Goal: Information Seeking & Learning: Understand process/instructions

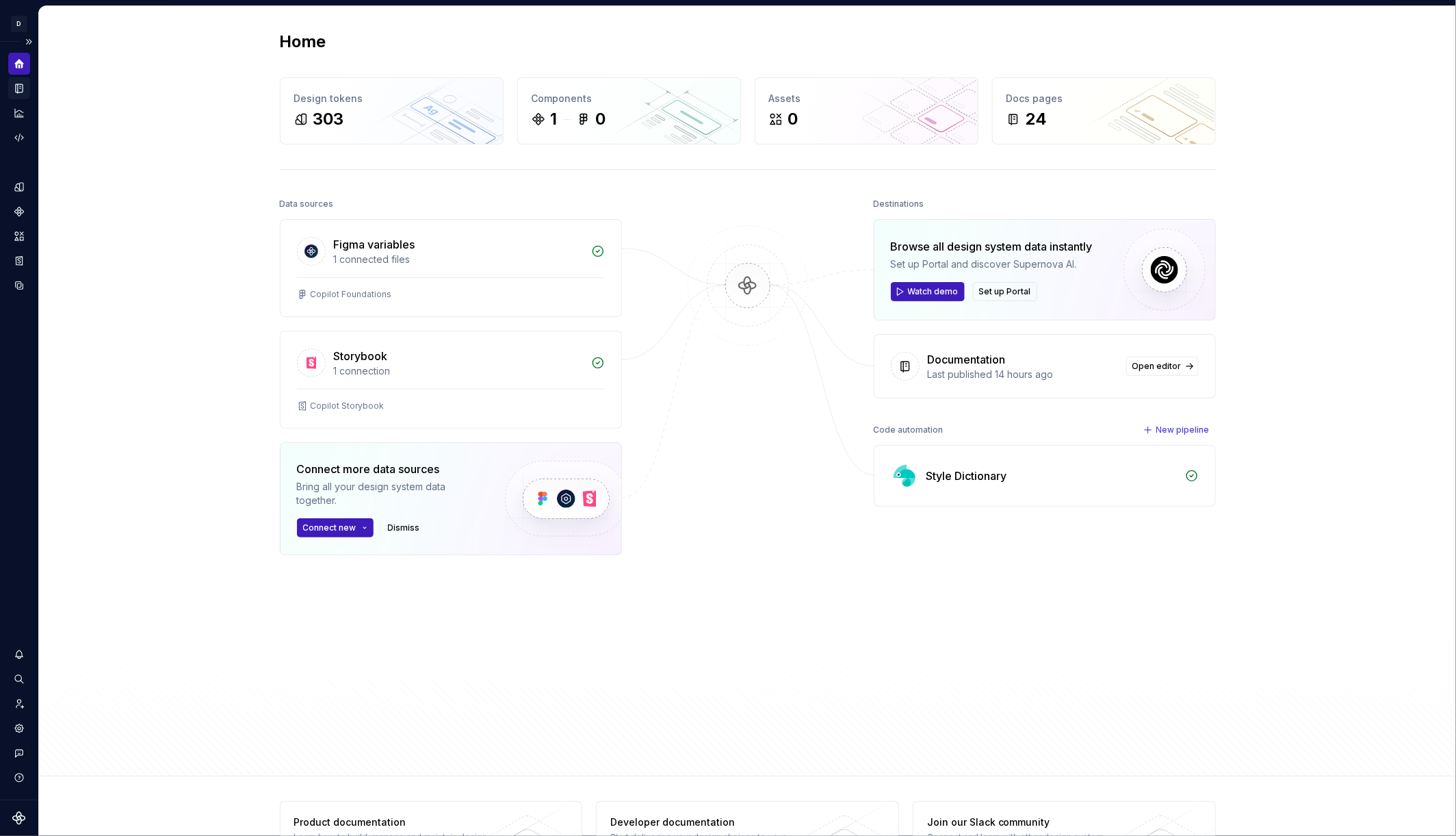
click at [20, 88] on icon "Documentation" at bounding box center [19, 88] width 7 height 9
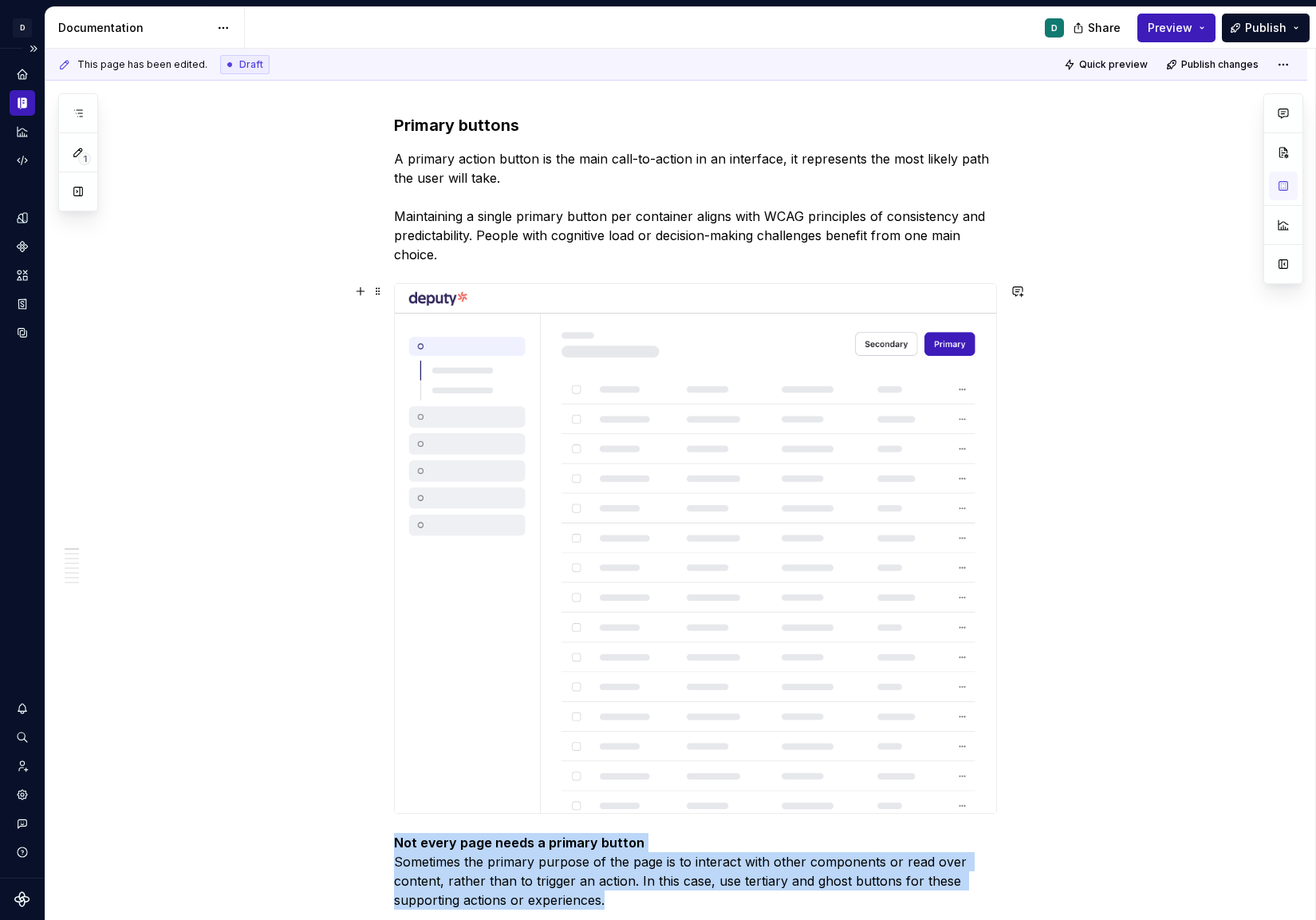
scroll to position [199, 0]
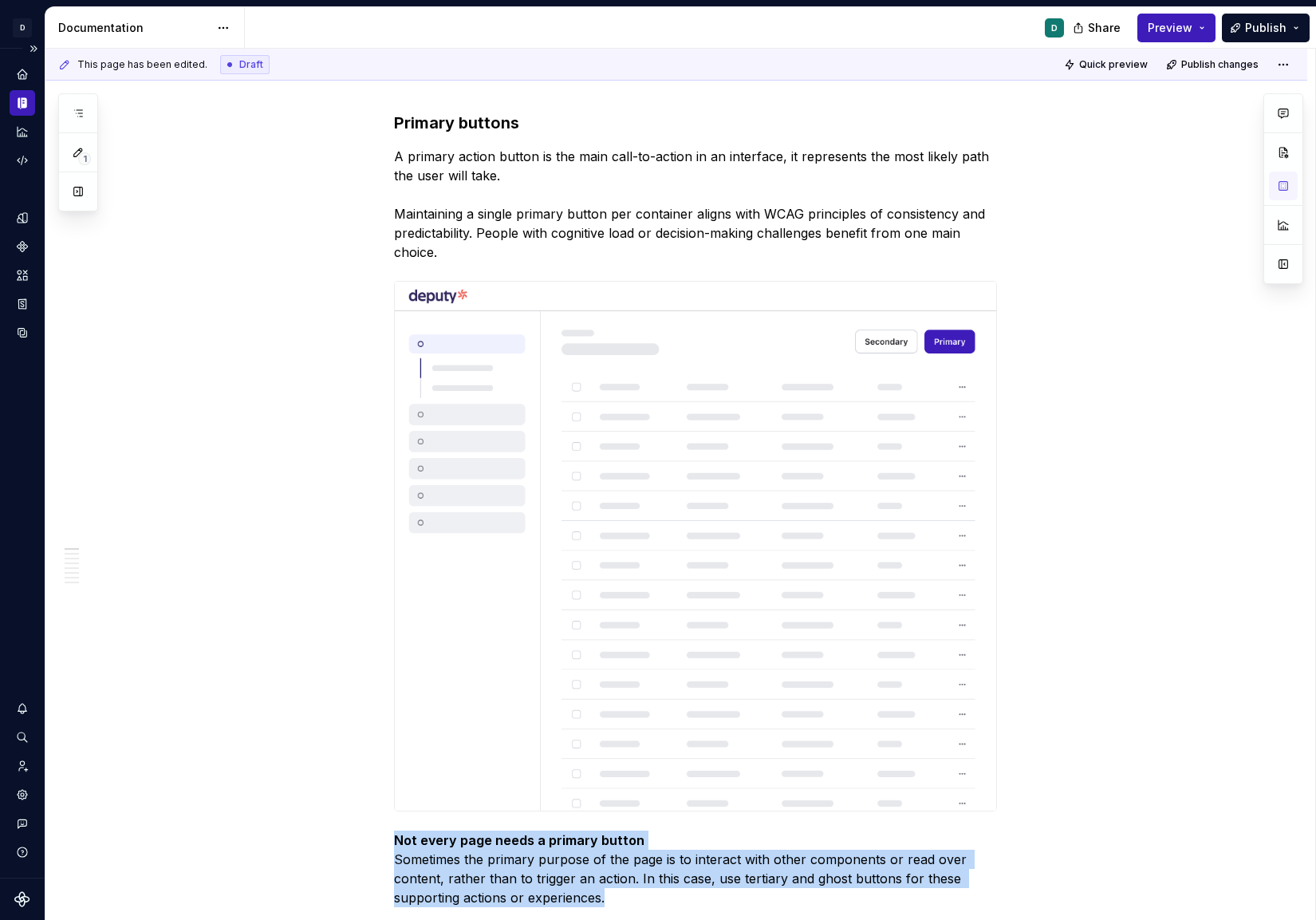
click at [866, 521] on img at bounding box center [695, 545] width 602 height 529
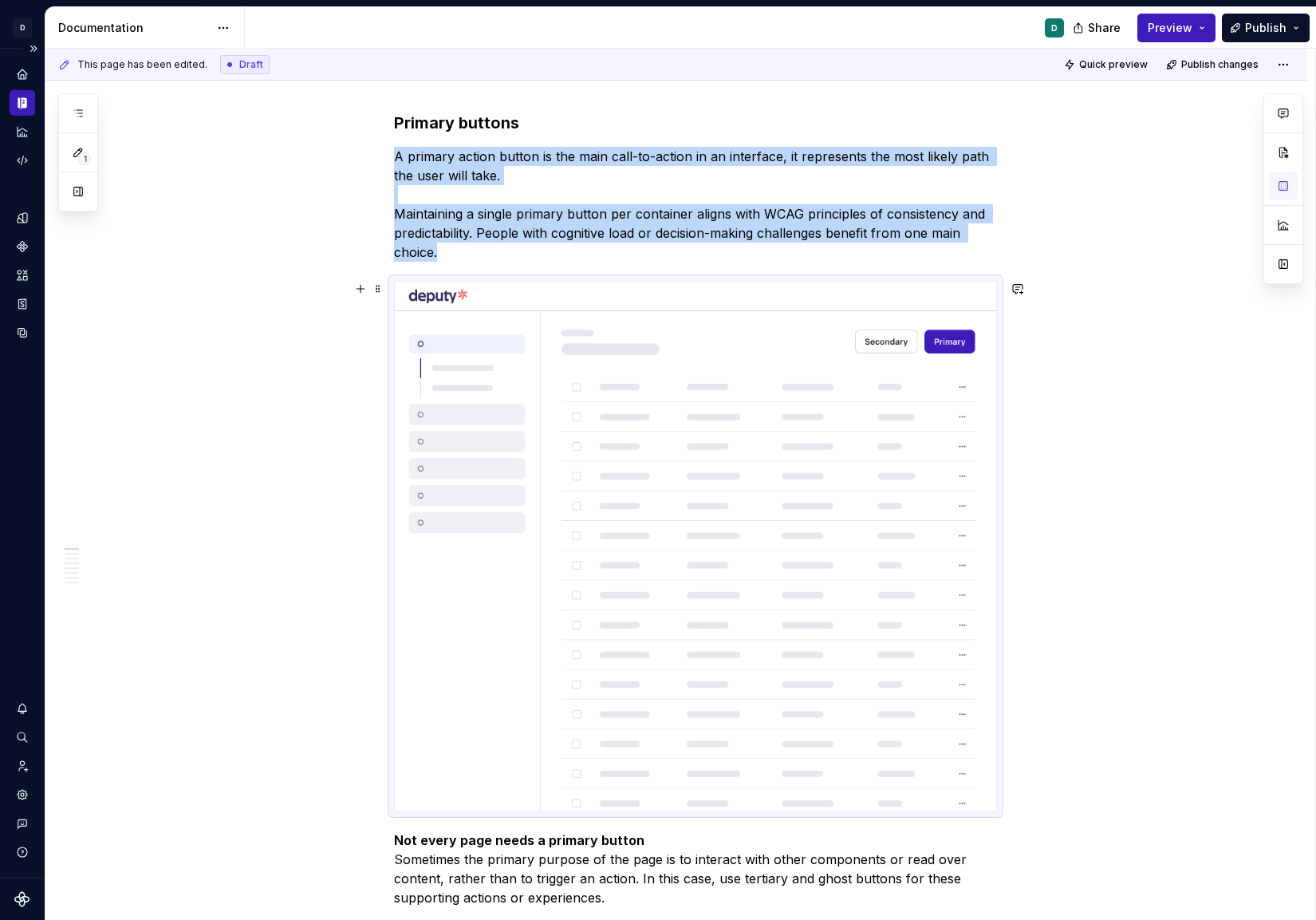
click at [866, 521] on img at bounding box center [695, 545] width 602 height 529
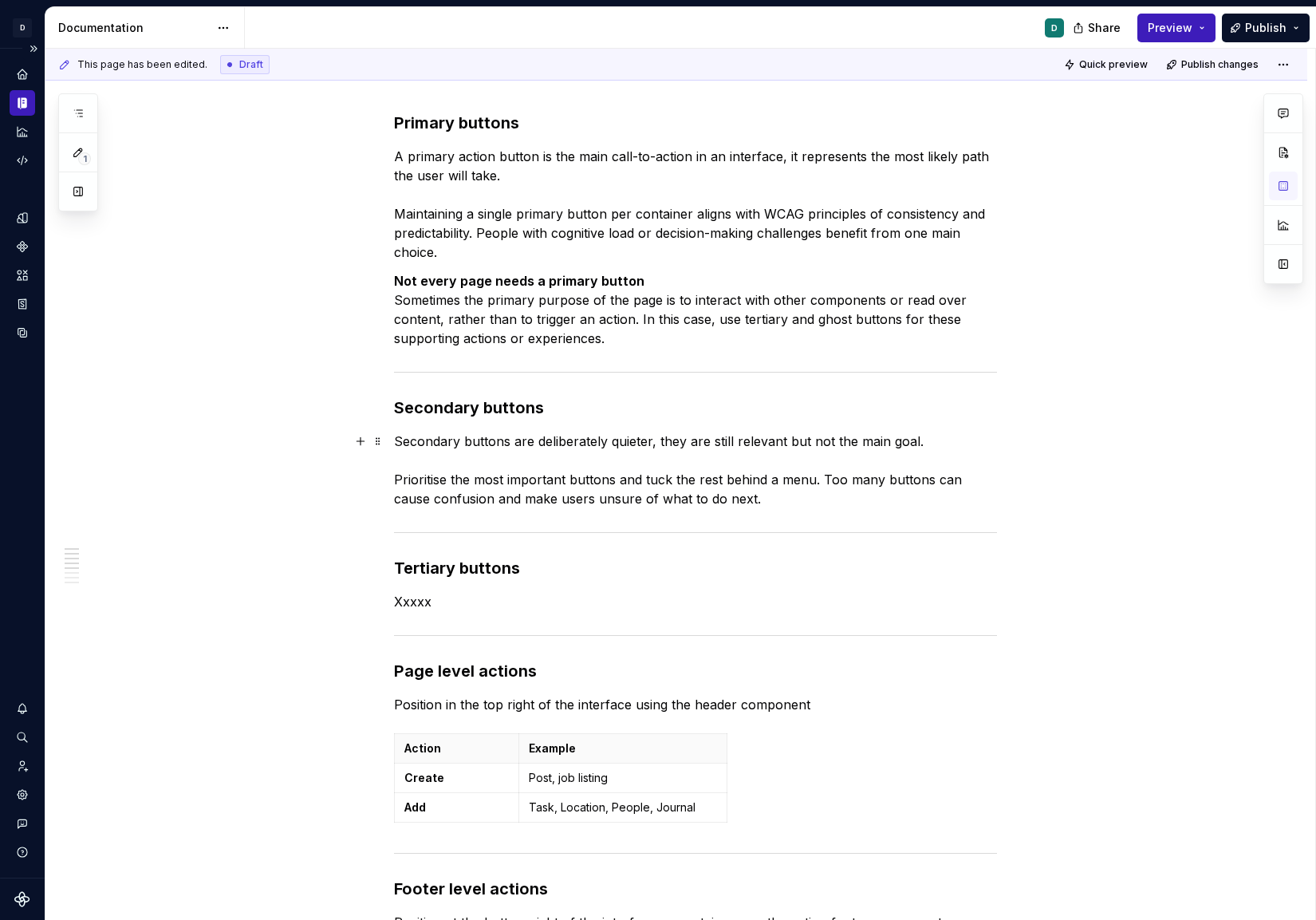
scroll to position [0, 0]
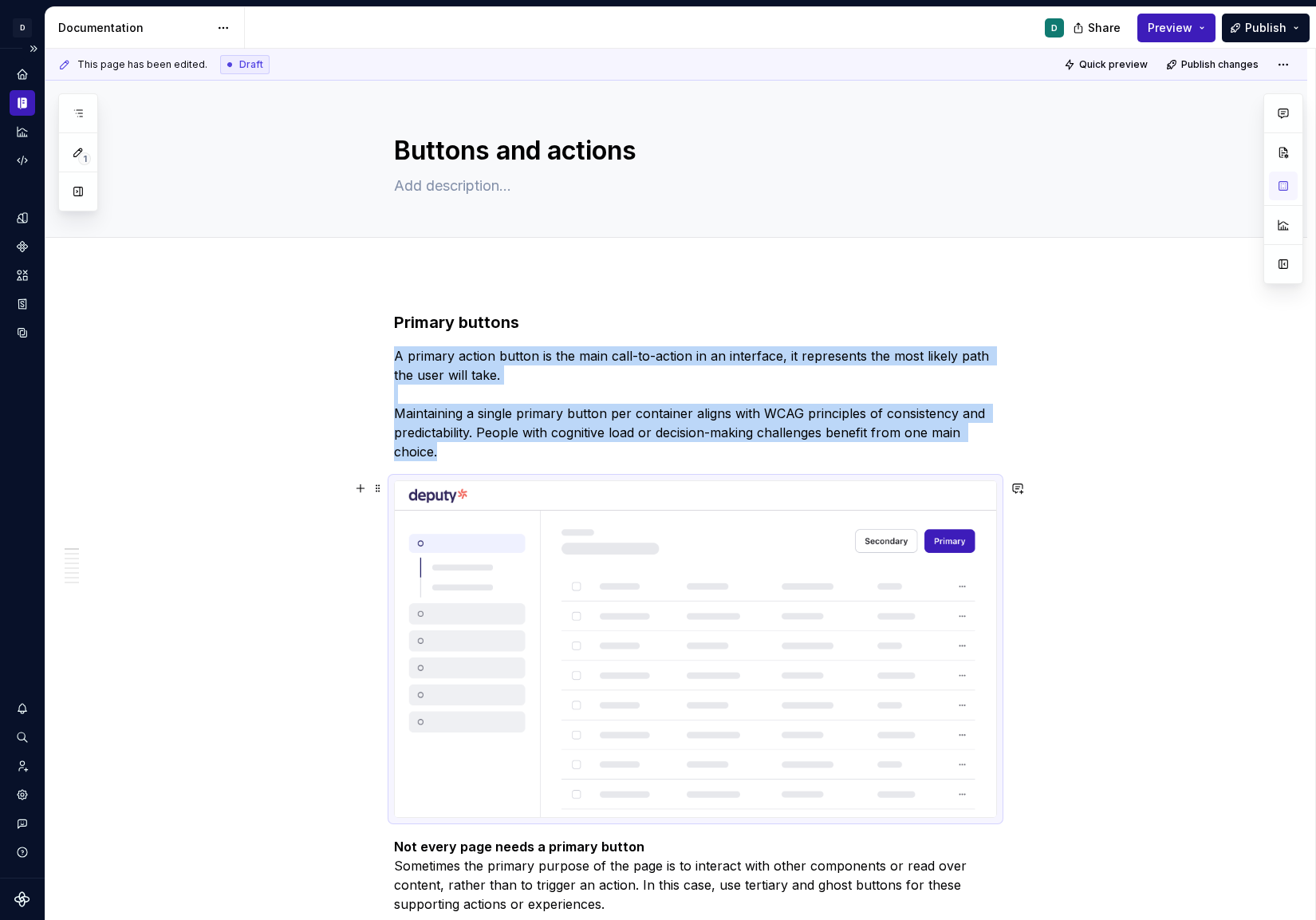
click at [995, 567] on img at bounding box center [695, 649] width 602 height 335
click at [1093, 784] on div "This page has been edited. Draft Quick preview Publish changes Buttons and acti…" at bounding box center [680, 485] width 1270 height 872
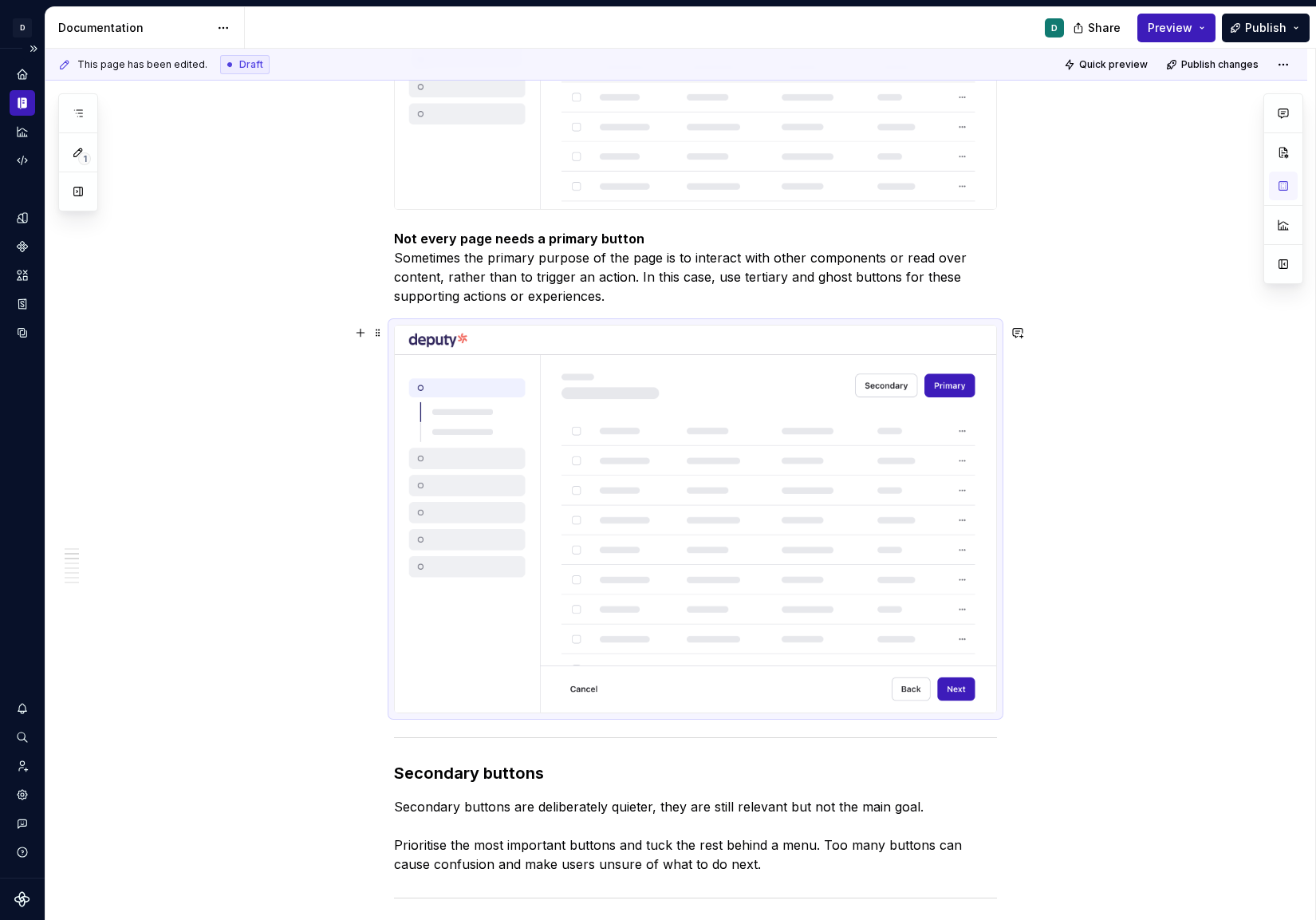
scroll to position [436, 0]
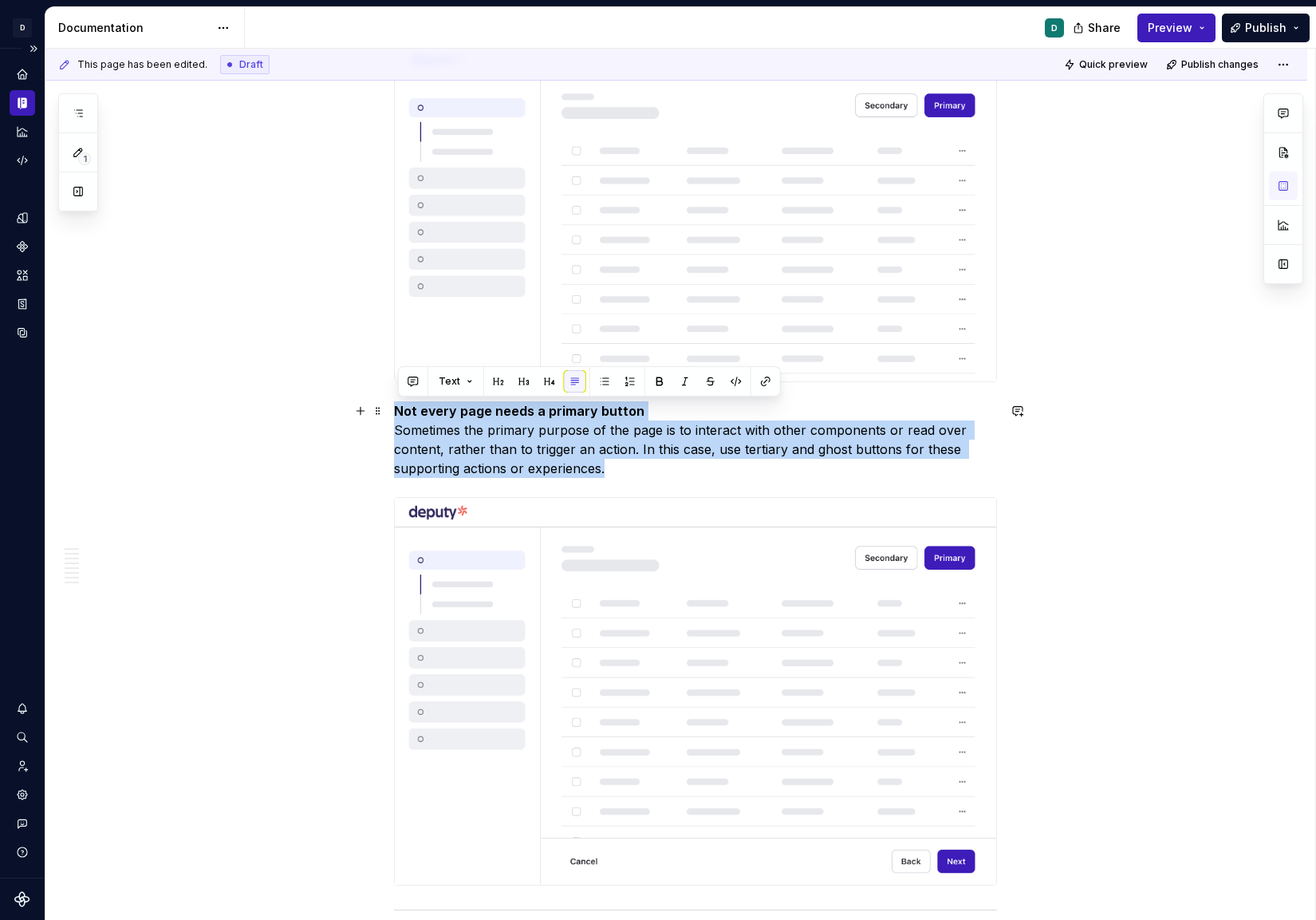
drag, startPoint x: 617, startPoint y: 477, endPoint x: 395, endPoint y: 406, distance: 233.1
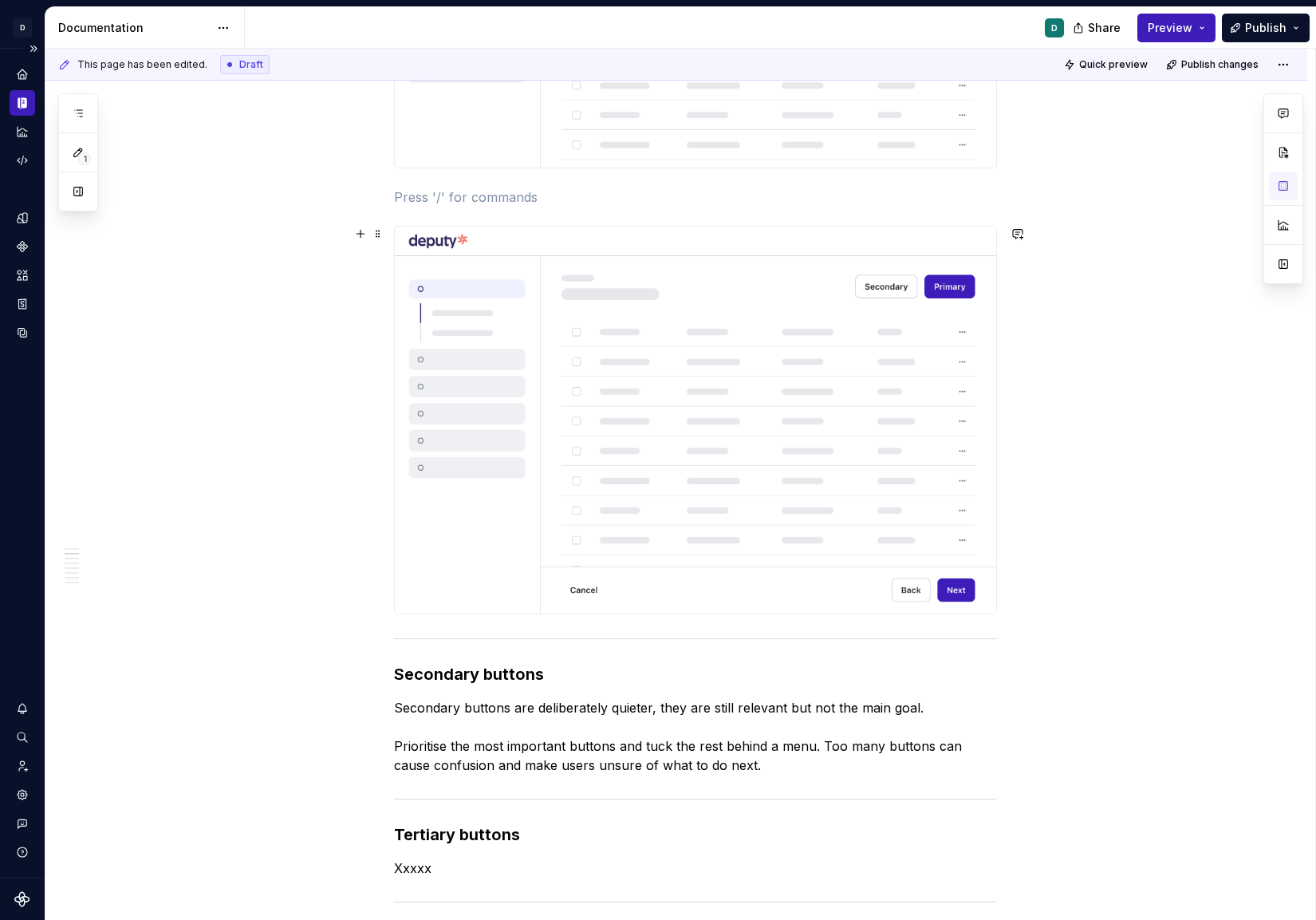
scroll to position [767, 0]
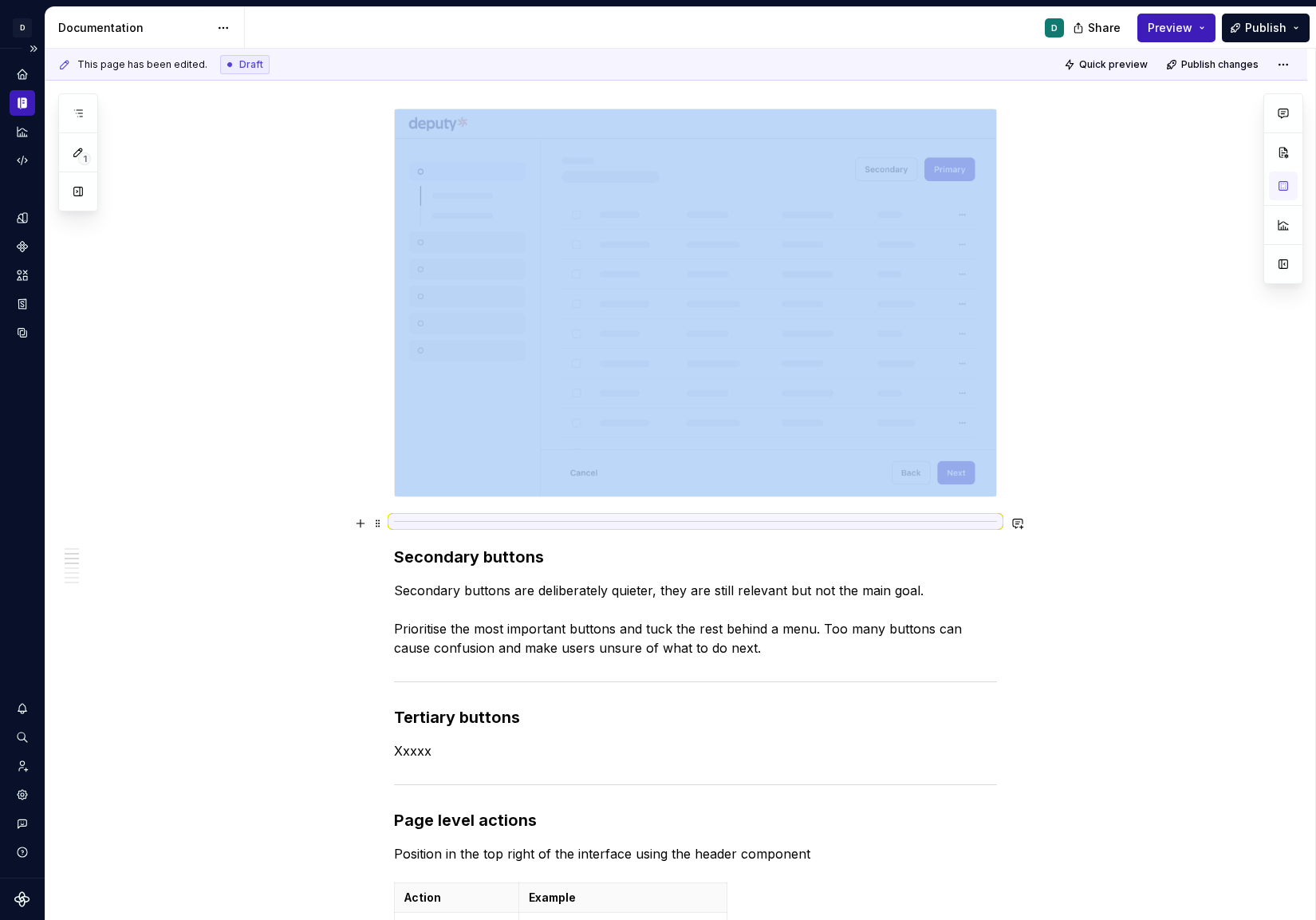
click at [403, 518] on div at bounding box center [695, 522] width 603 height 10
click at [402, 516] on div at bounding box center [695, 522] width 603 height 10
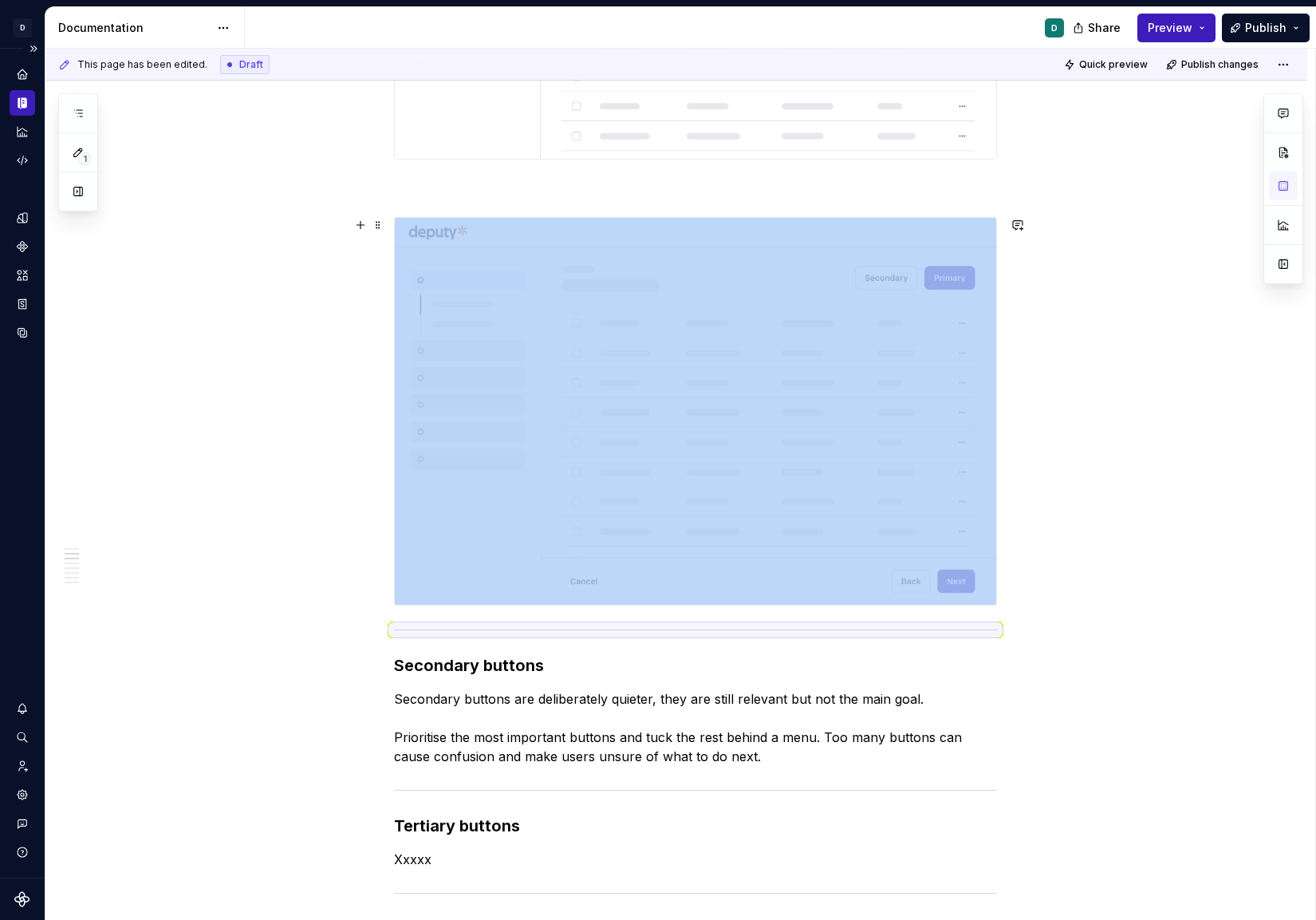
scroll to position [611, 0]
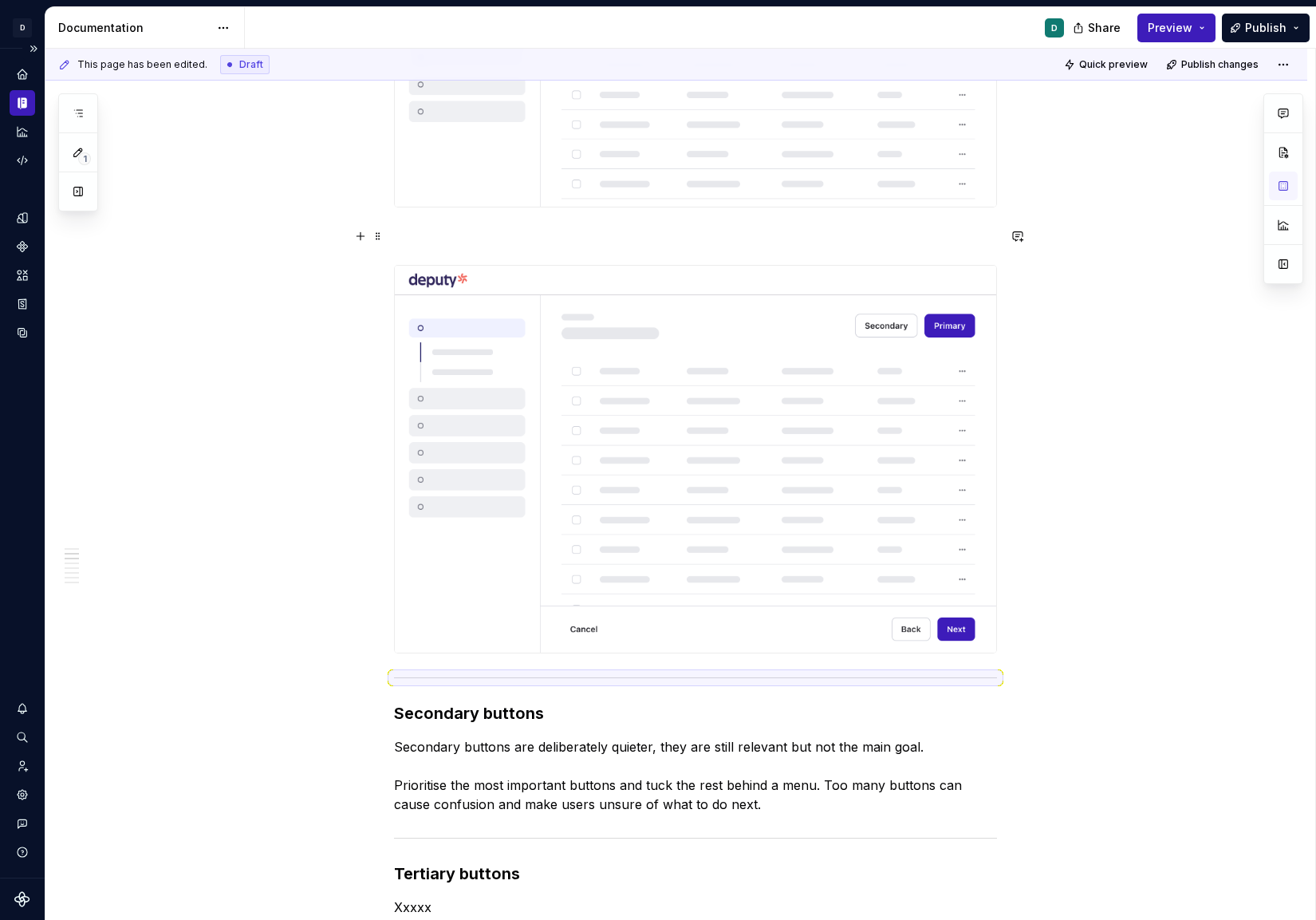
click at [666, 239] on p at bounding box center [695, 236] width 603 height 19
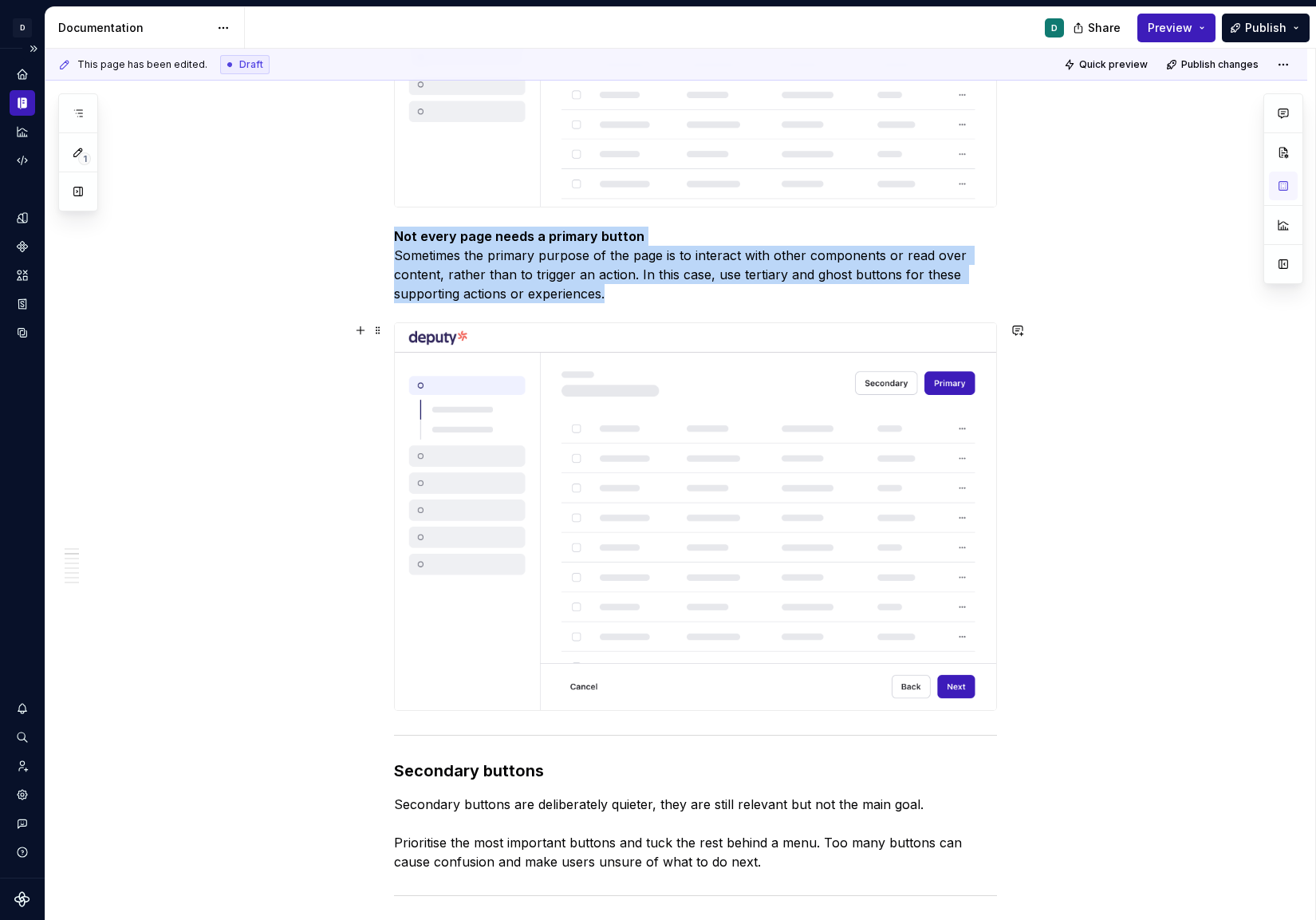
click at [658, 525] on img at bounding box center [695, 516] width 602 height 387
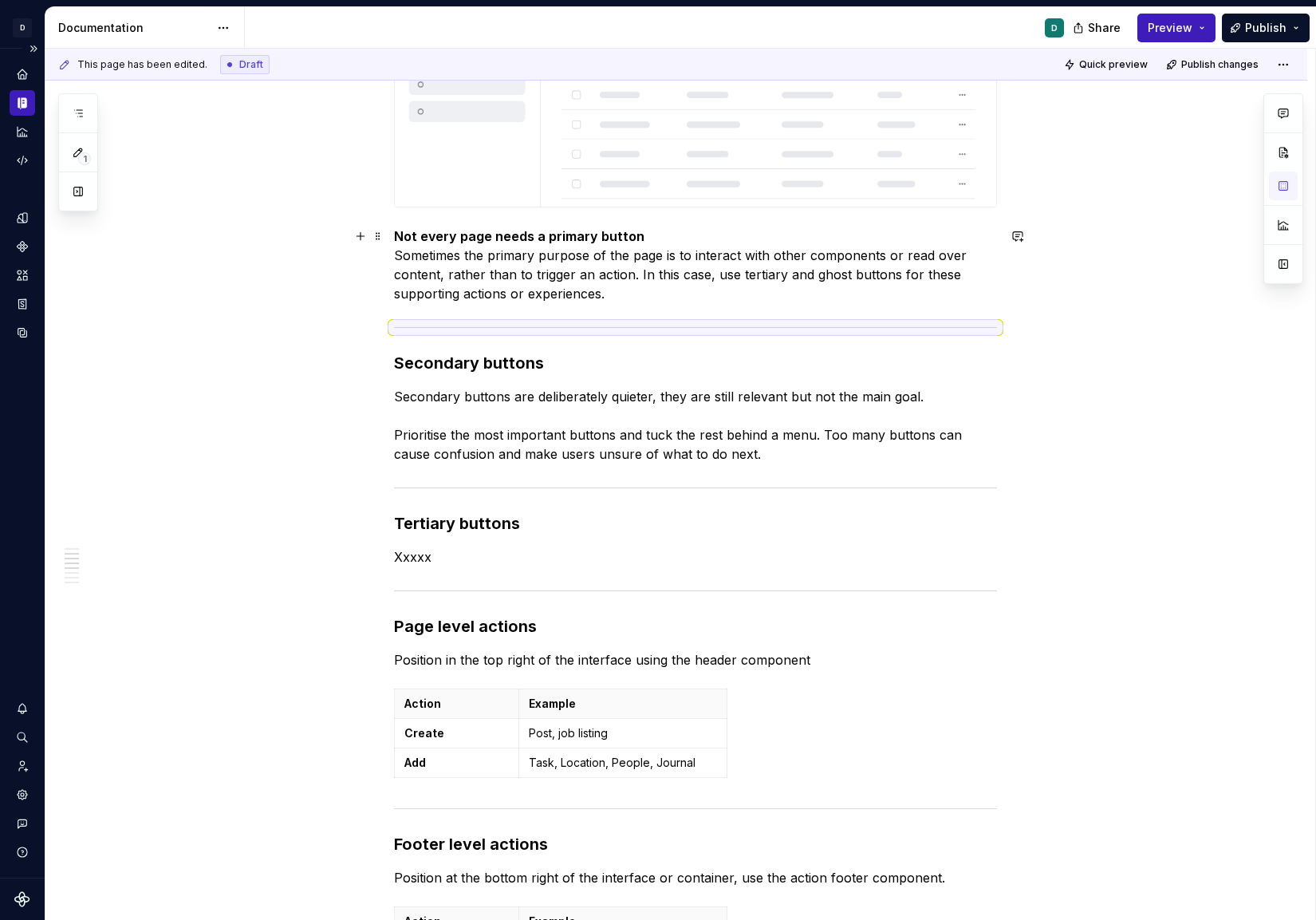
click at [400, 237] on strong "Not every page needs a primary button" at bounding box center [519, 236] width 251 height 16
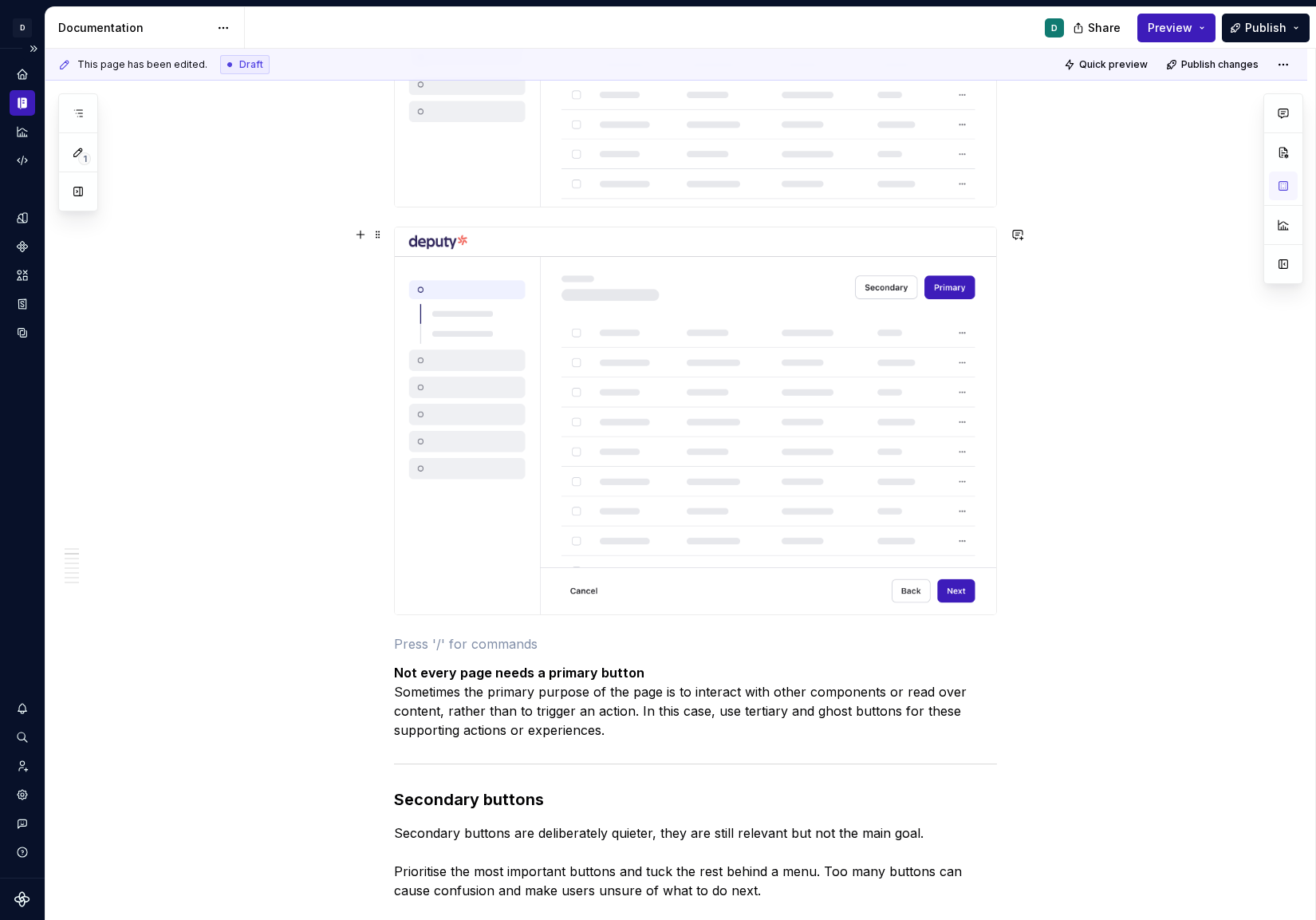
click at [1121, 605] on div "This page has been edited. Draft Quick preview Publish changes Buttons and acti…" at bounding box center [680, 485] width 1270 height 872
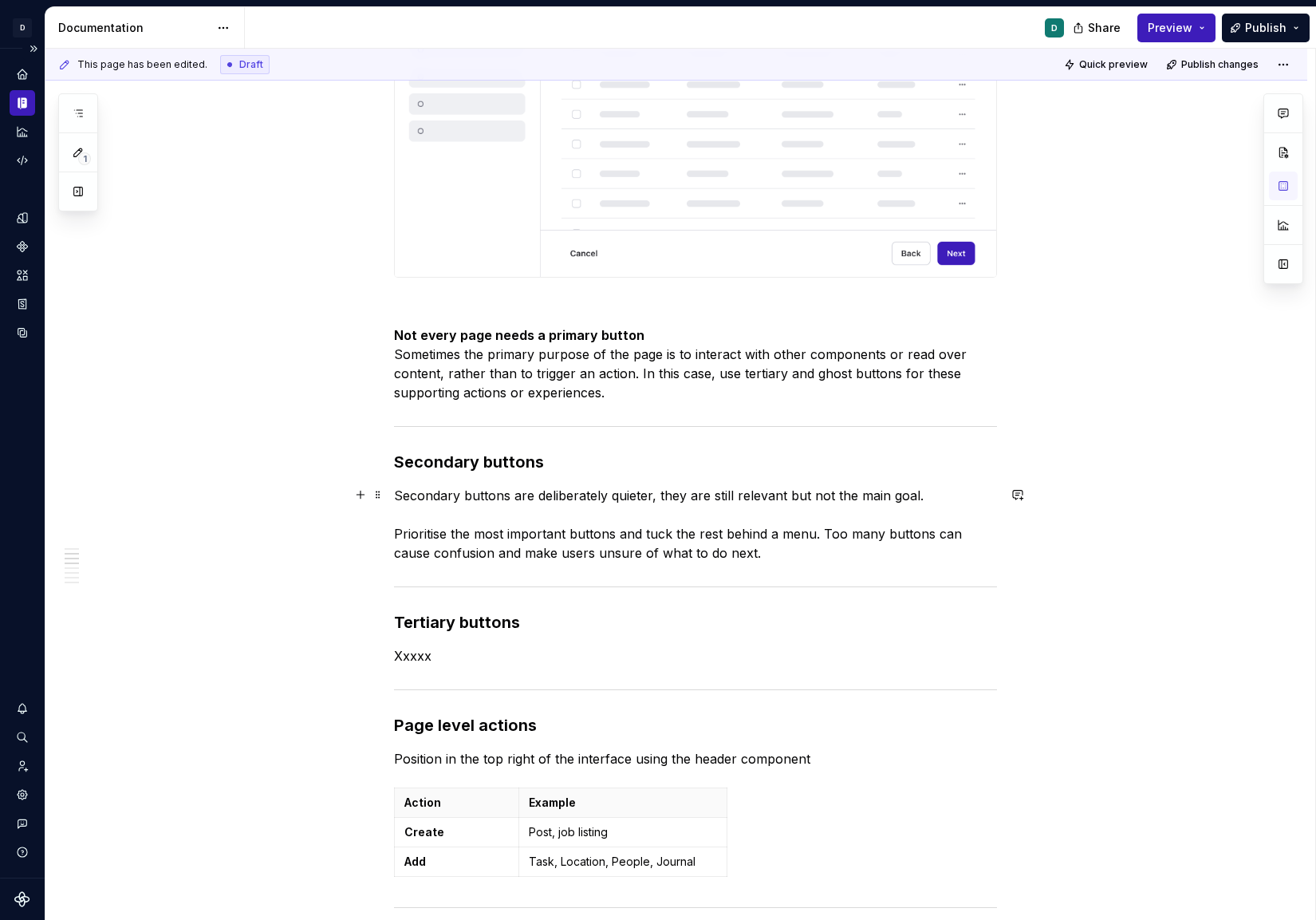
scroll to position [853, 0]
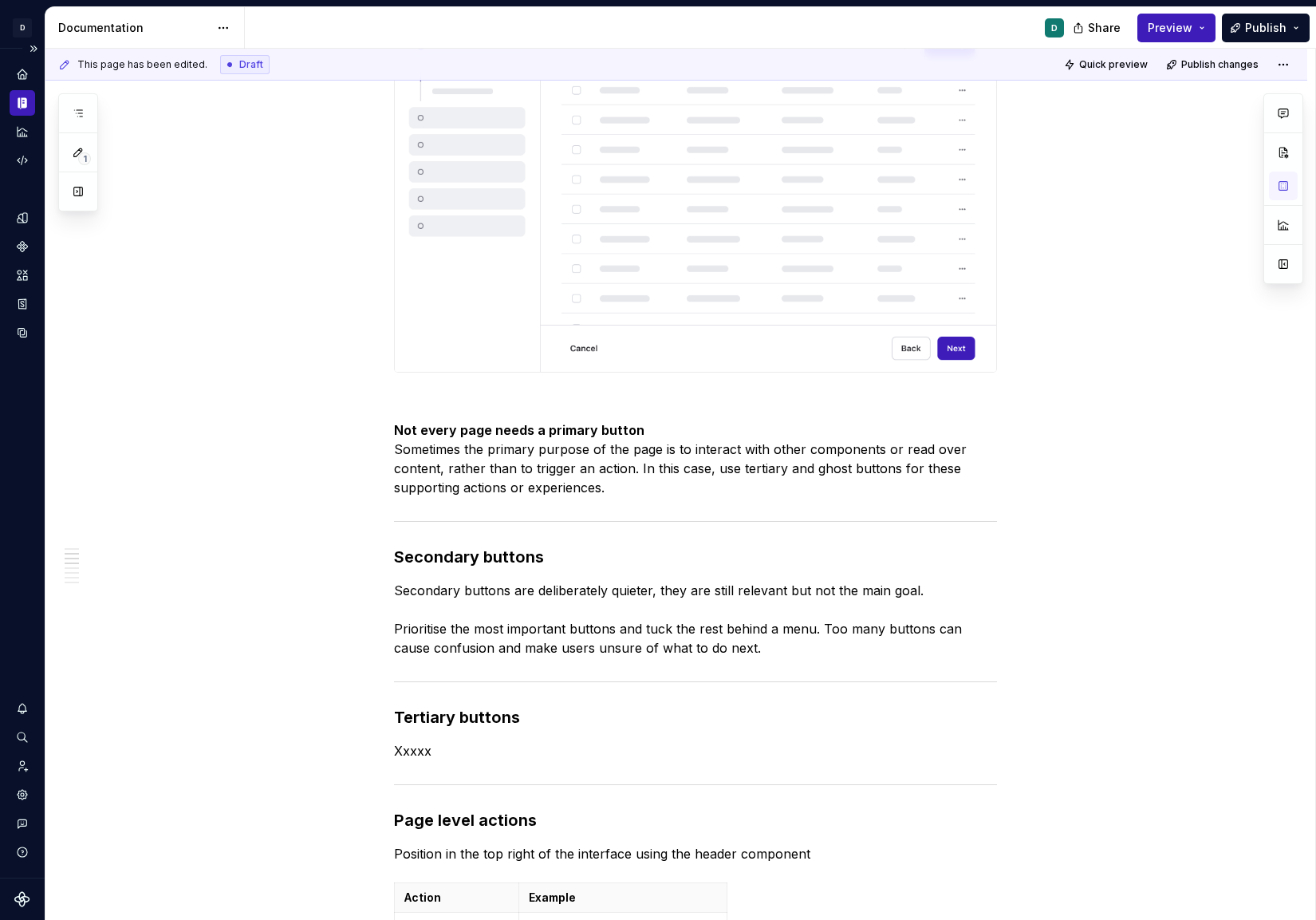
click at [954, 291] on img at bounding box center [695, 178] width 602 height 387
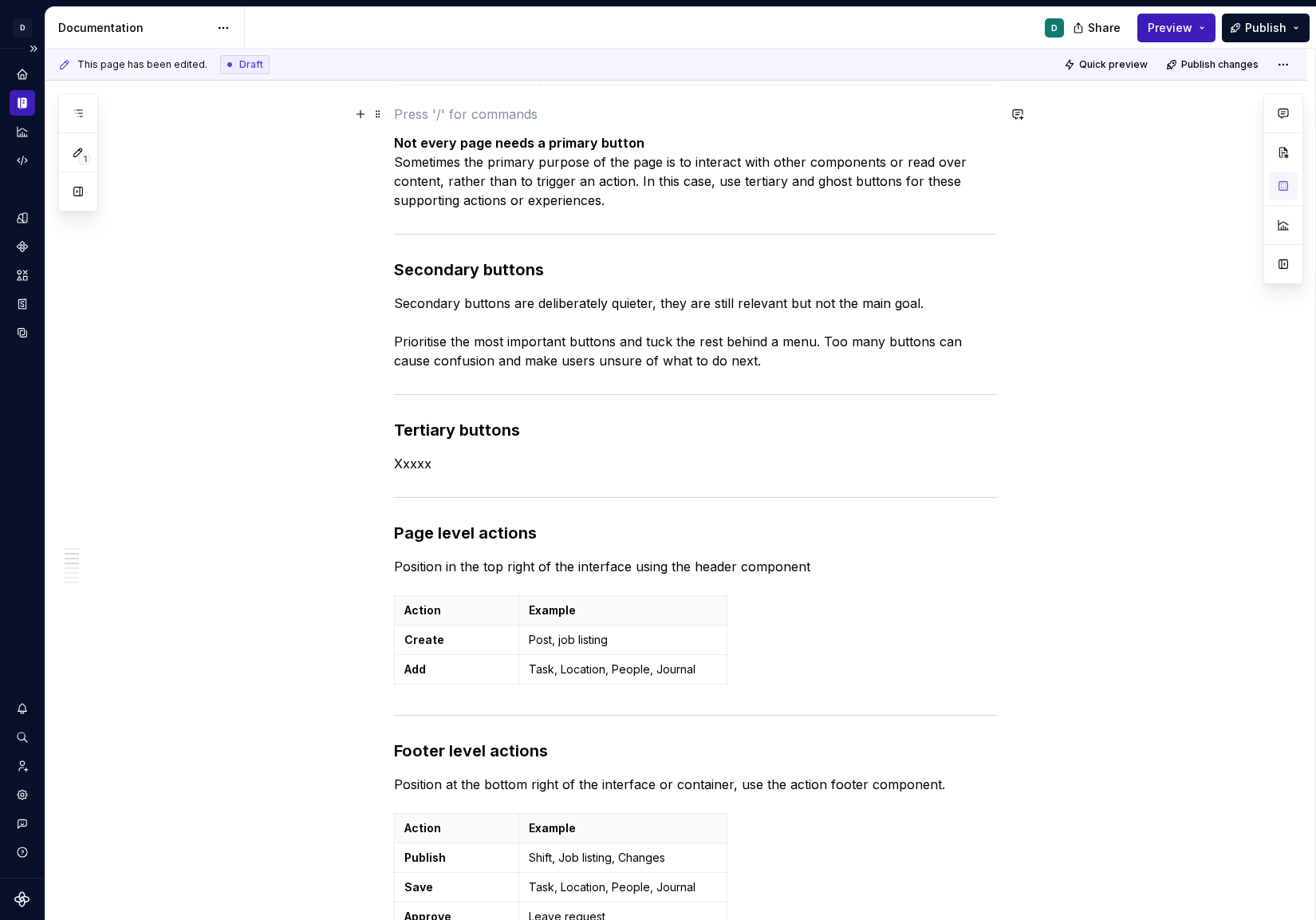
scroll to position [854, 0]
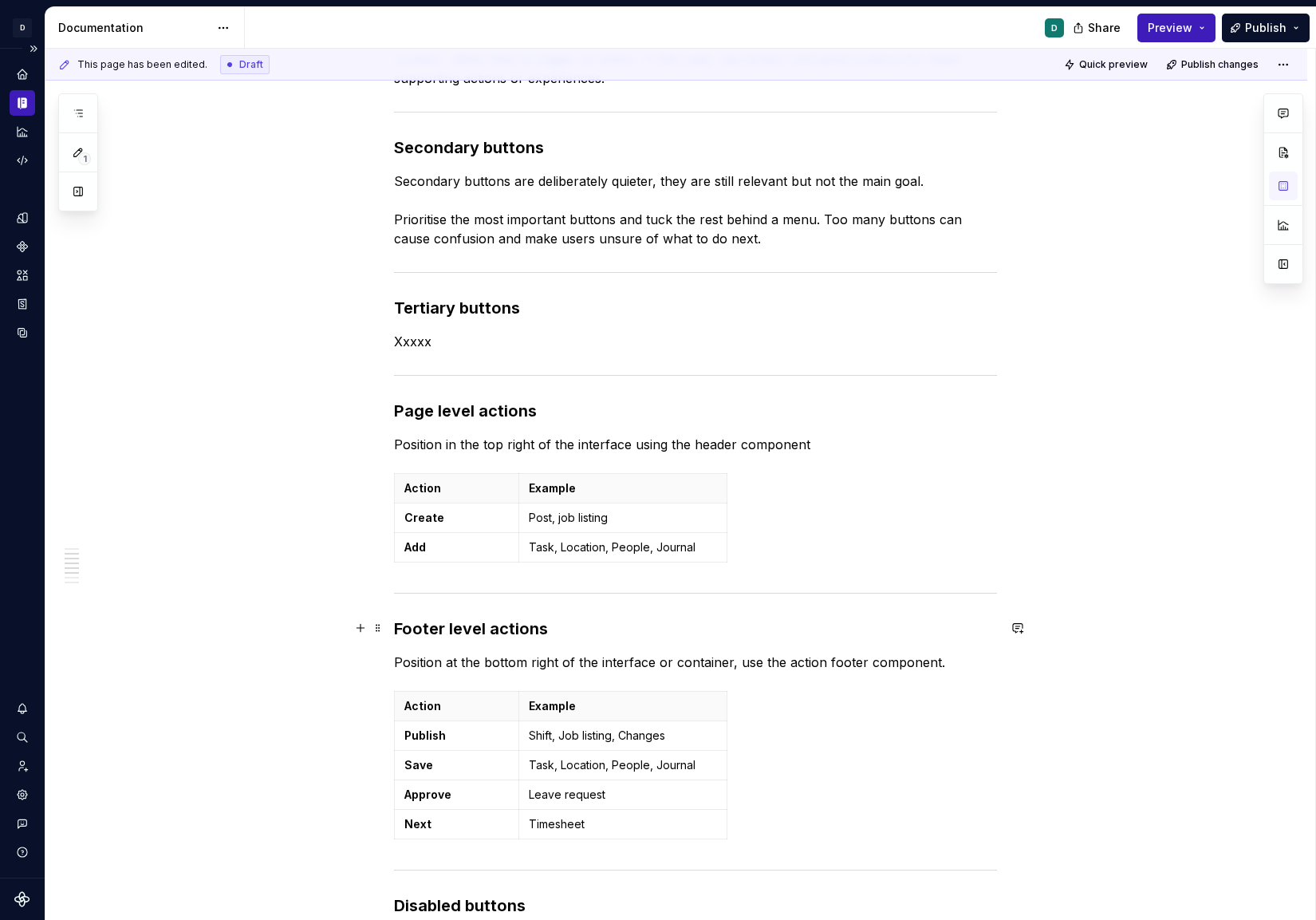
click at [583, 619] on h3 "Footer level actions" at bounding box center [695, 629] width 603 height 23
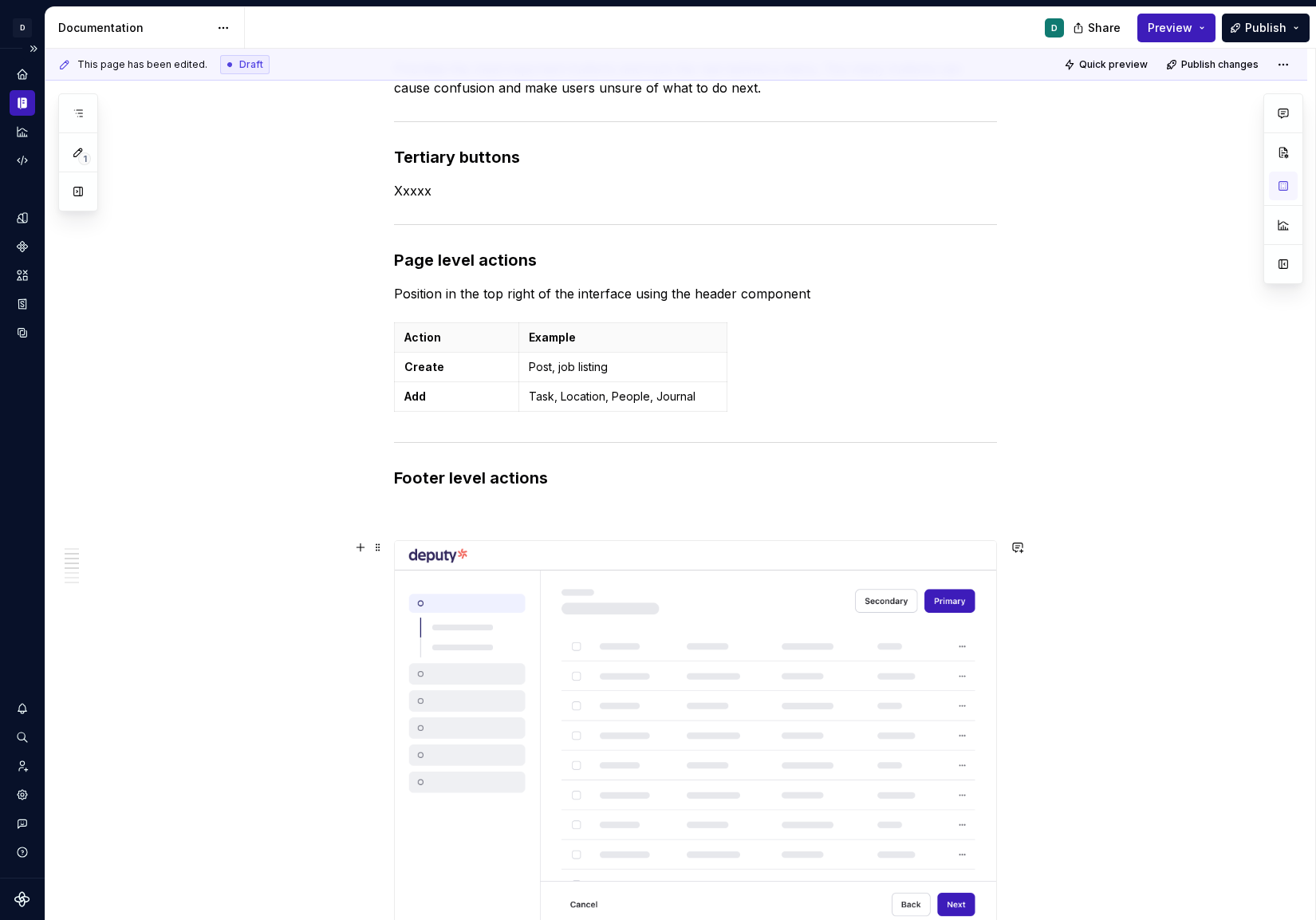
scroll to position [1065, 0]
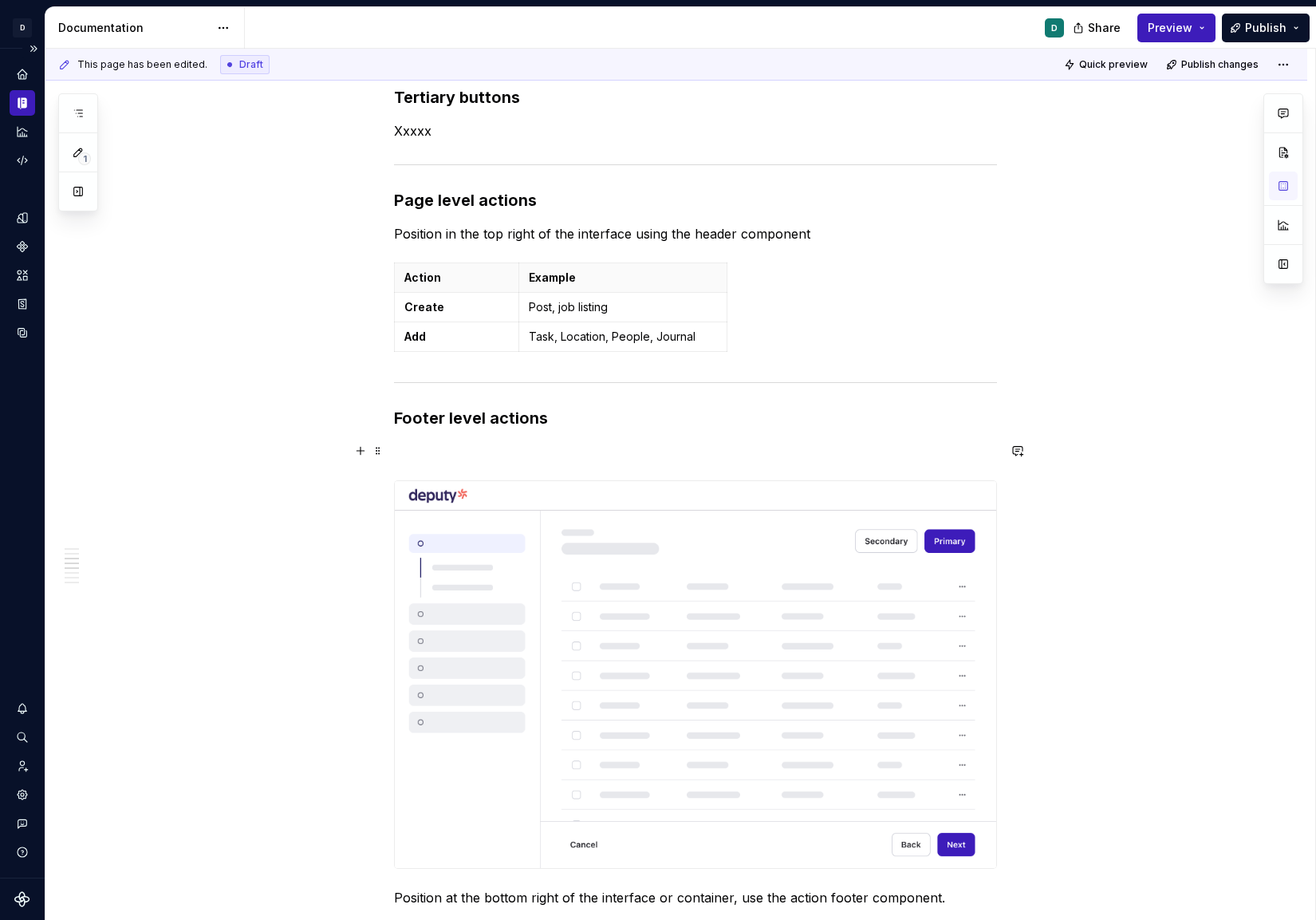
click at [486, 451] on p at bounding box center [695, 452] width 603 height 19
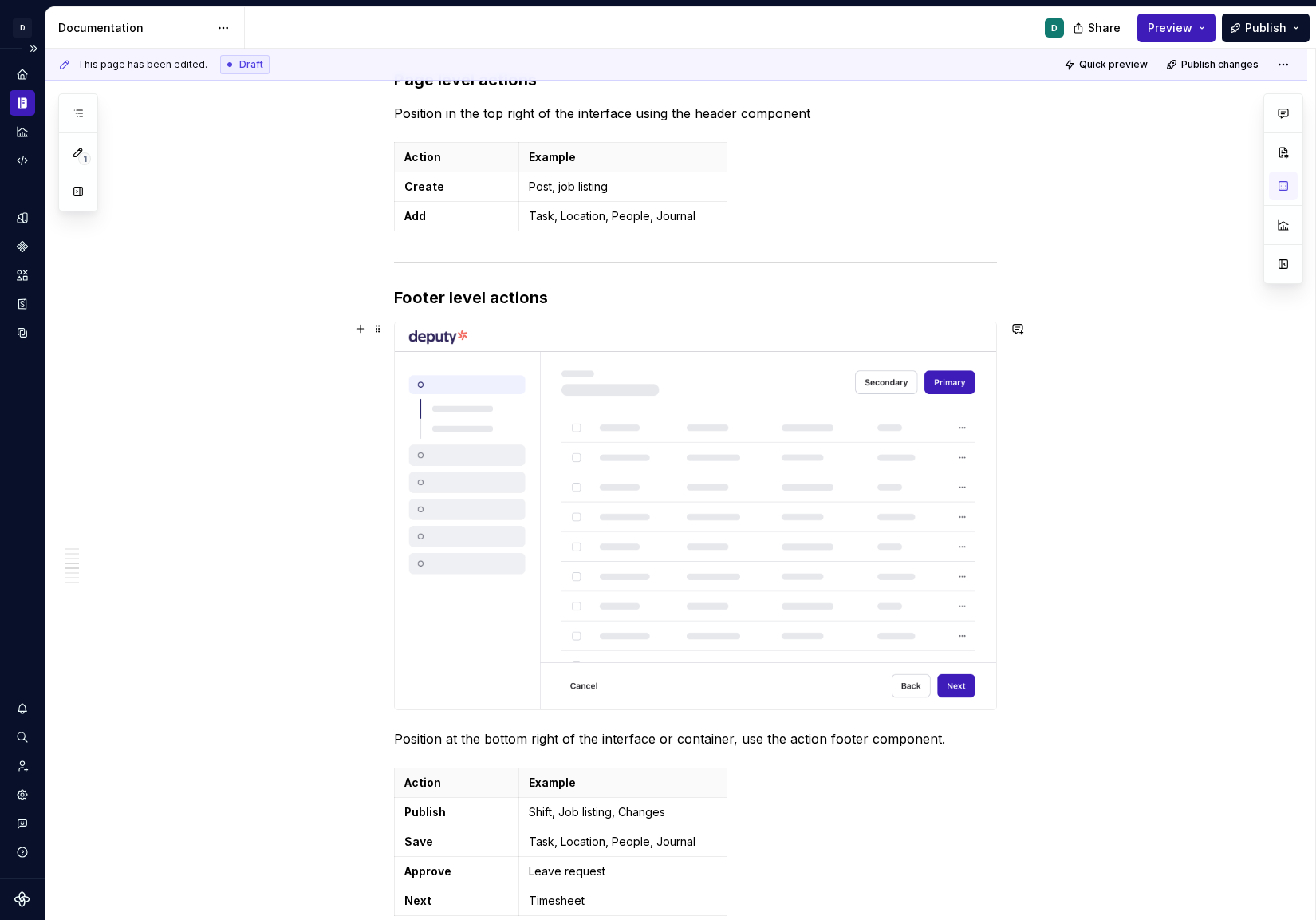
scroll to position [1169, 0]
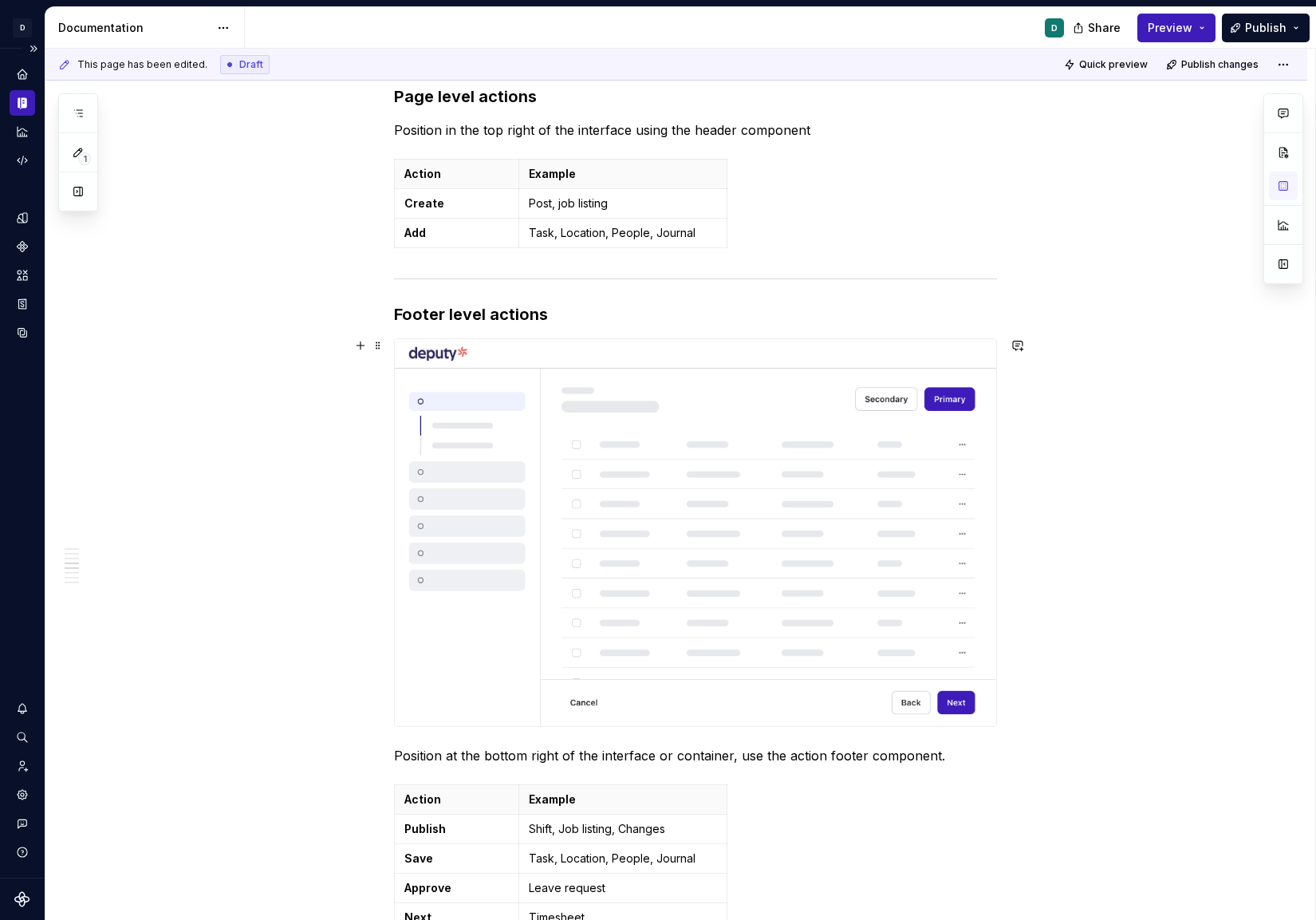
click at [1143, 660] on div "Primary buttons A primary action button is the main call-to-action in an interf…" at bounding box center [676, 605] width 1262 height 3002
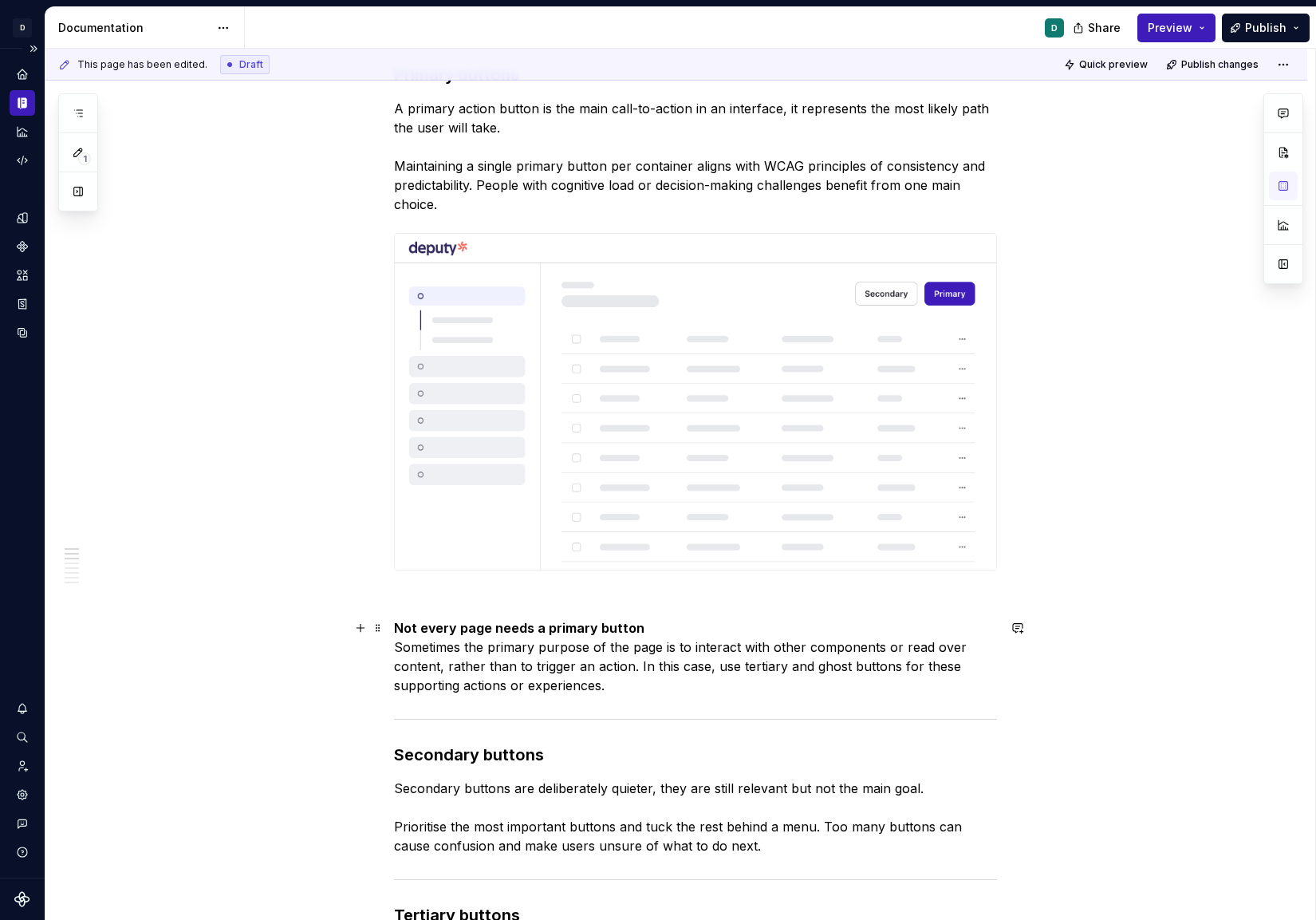
scroll to position [238, 0]
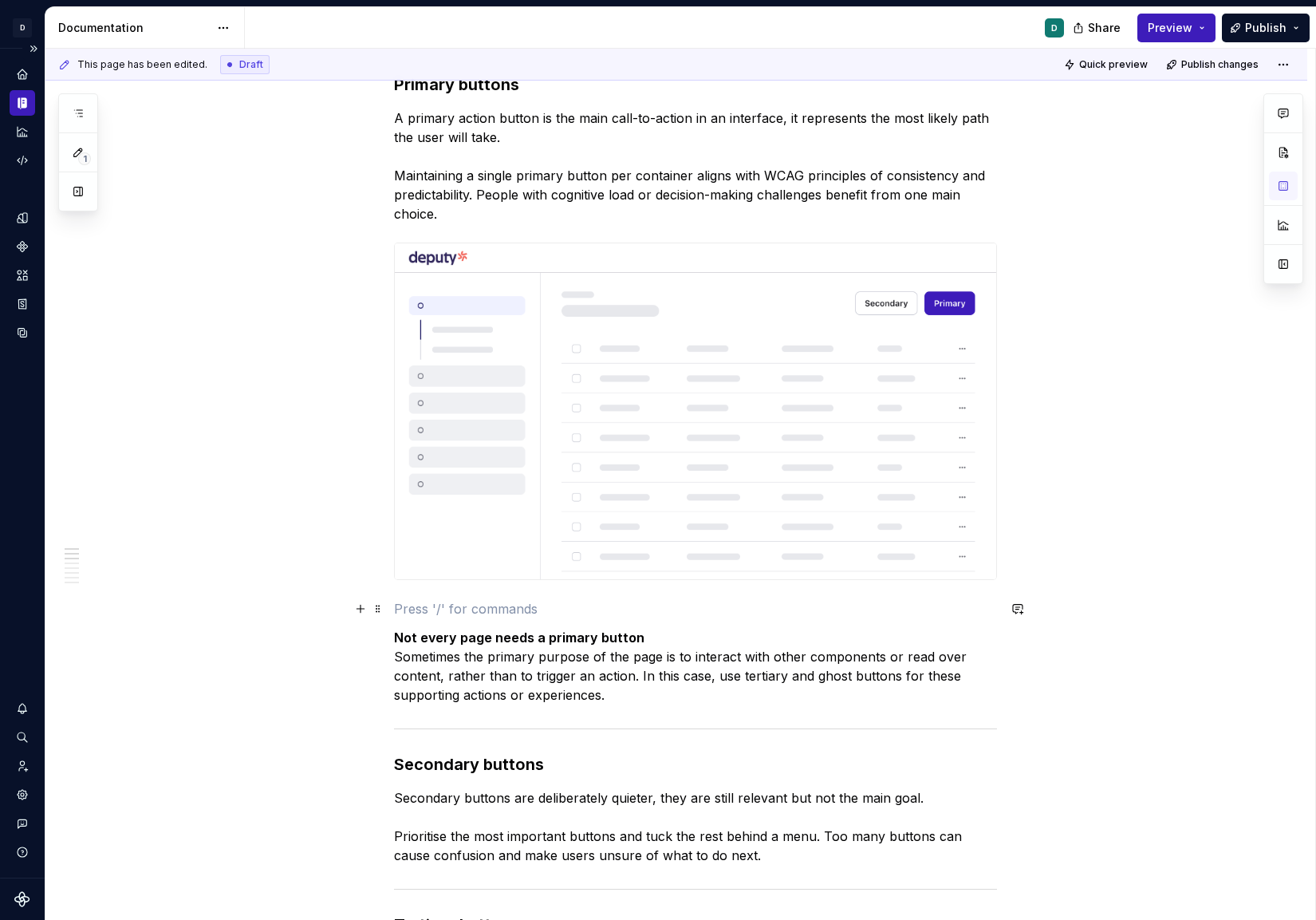
click at [424, 603] on p at bounding box center [695, 609] width 603 height 19
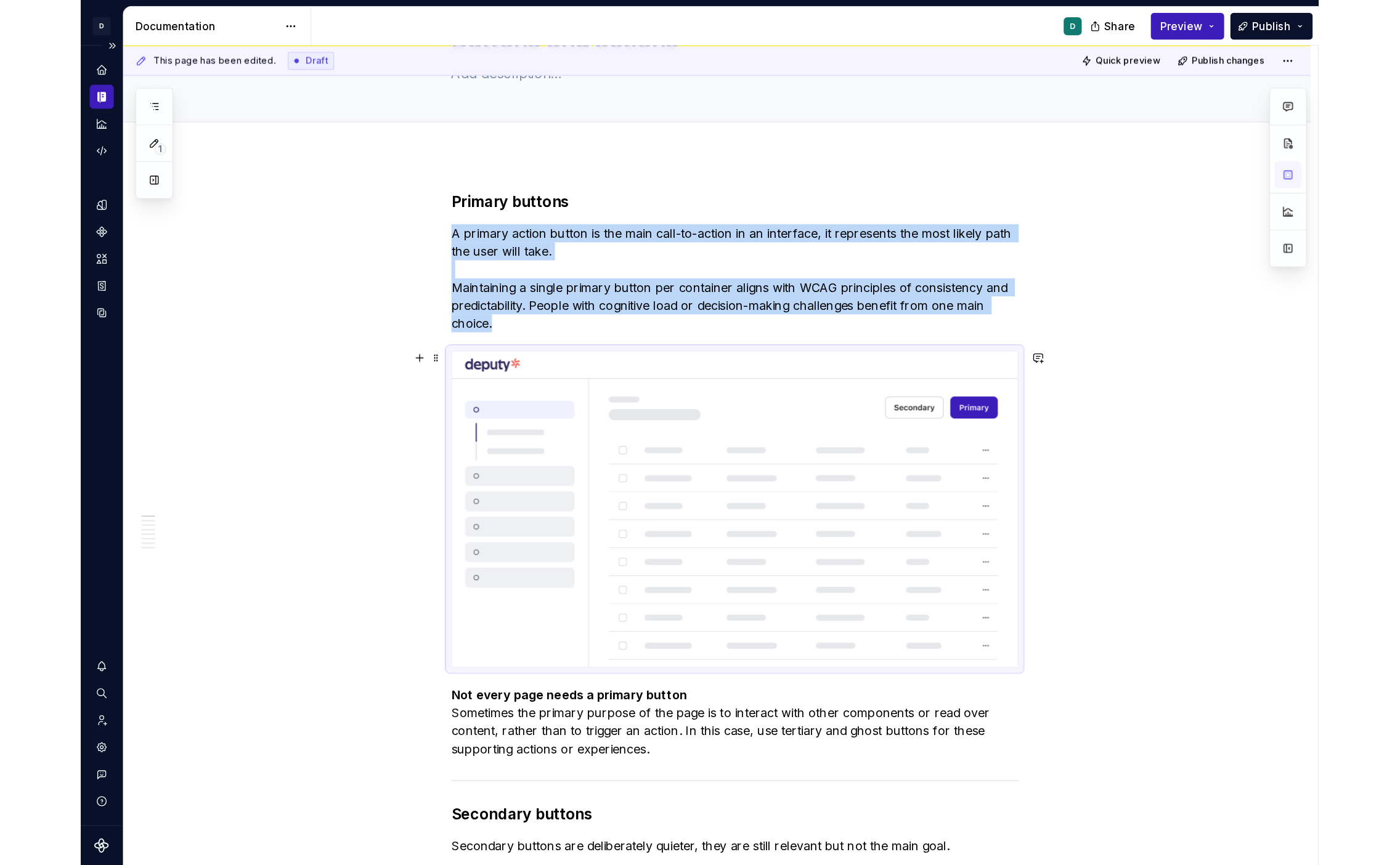
scroll to position [0, 0]
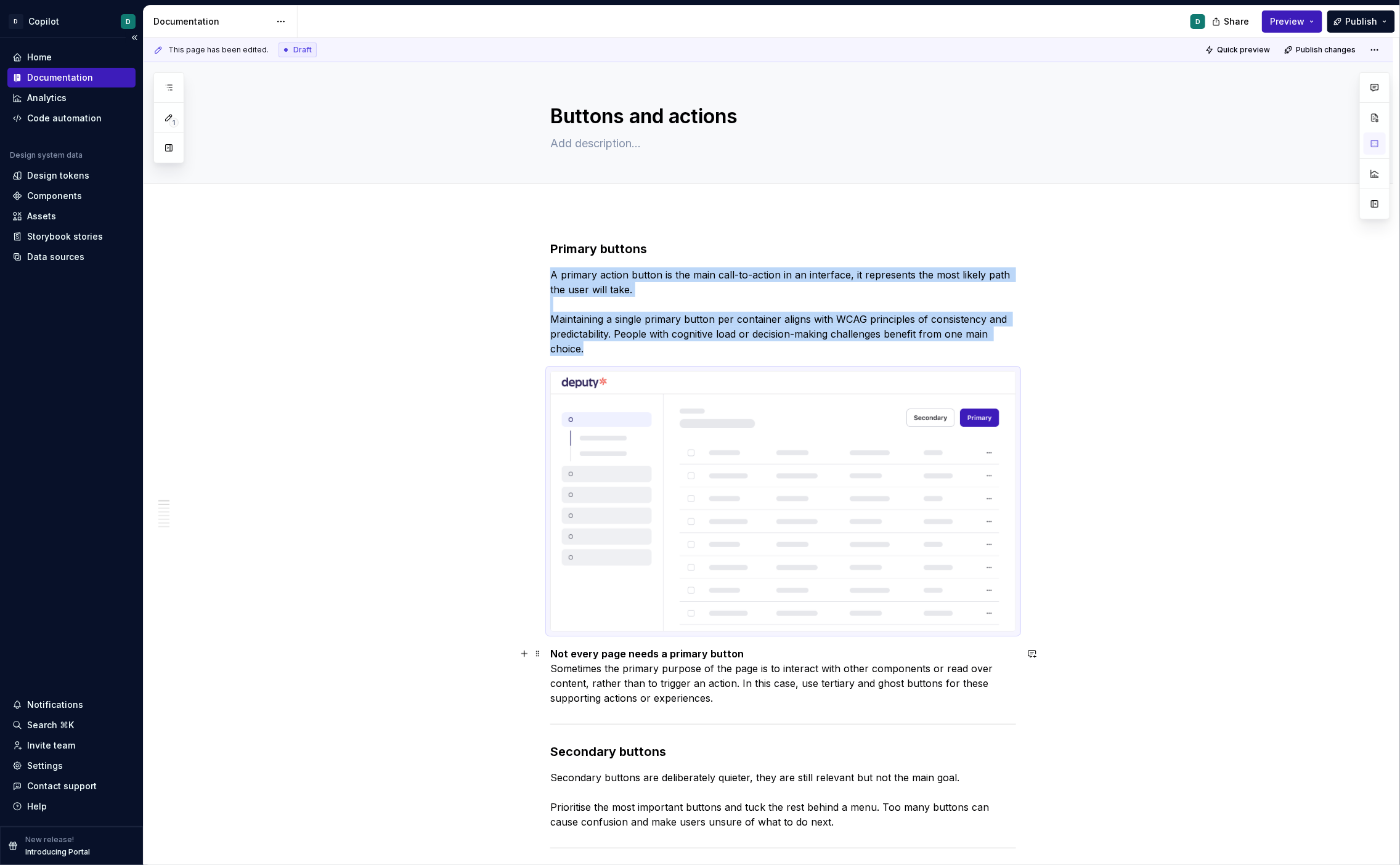
click at [1188, 693] on div "This page has been edited. Draft Quick preview Publish changes Buttons and acti…" at bounding box center [771, 451] width 1256 height 828
type textarea "*"
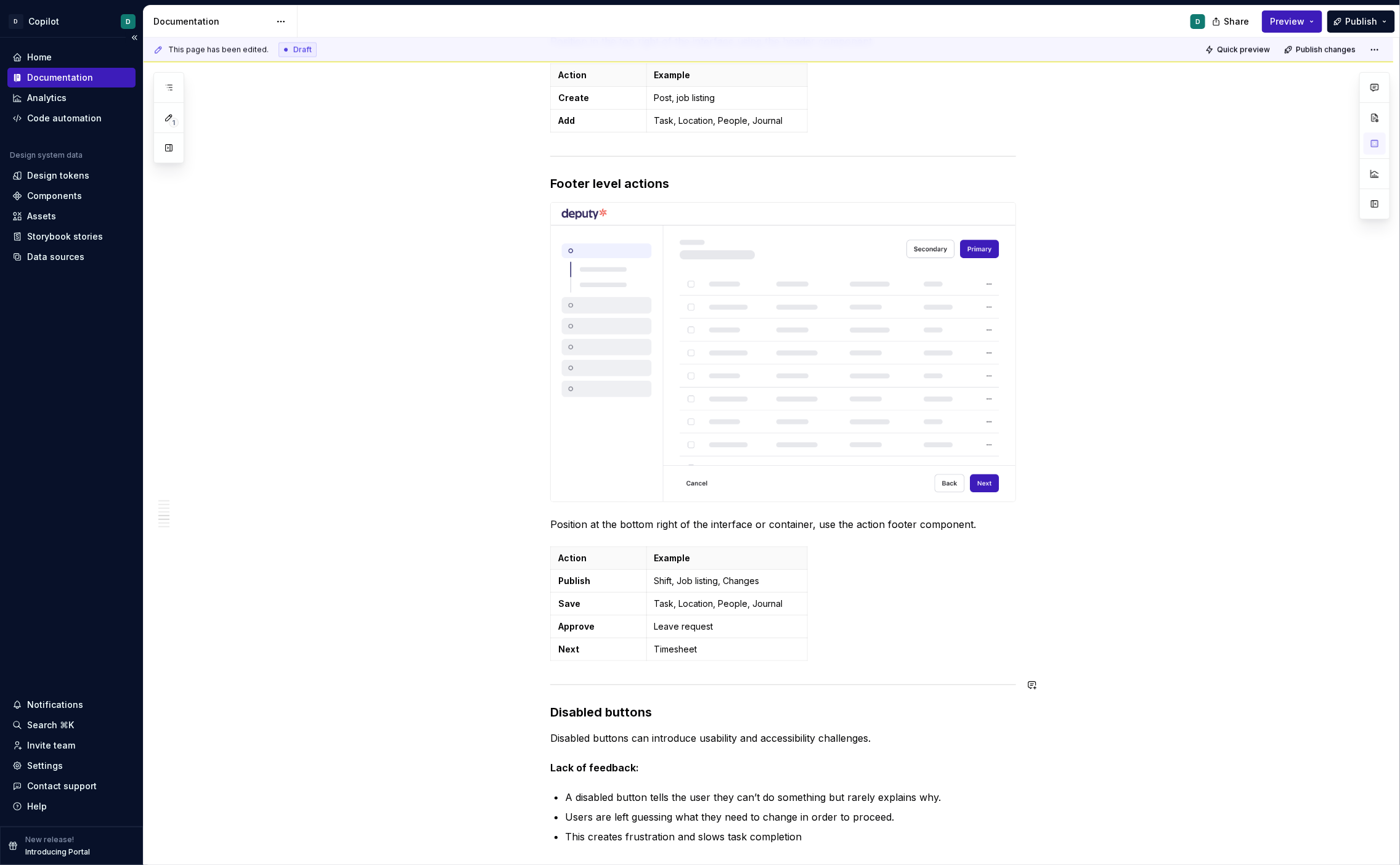
scroll to position [953, 0]
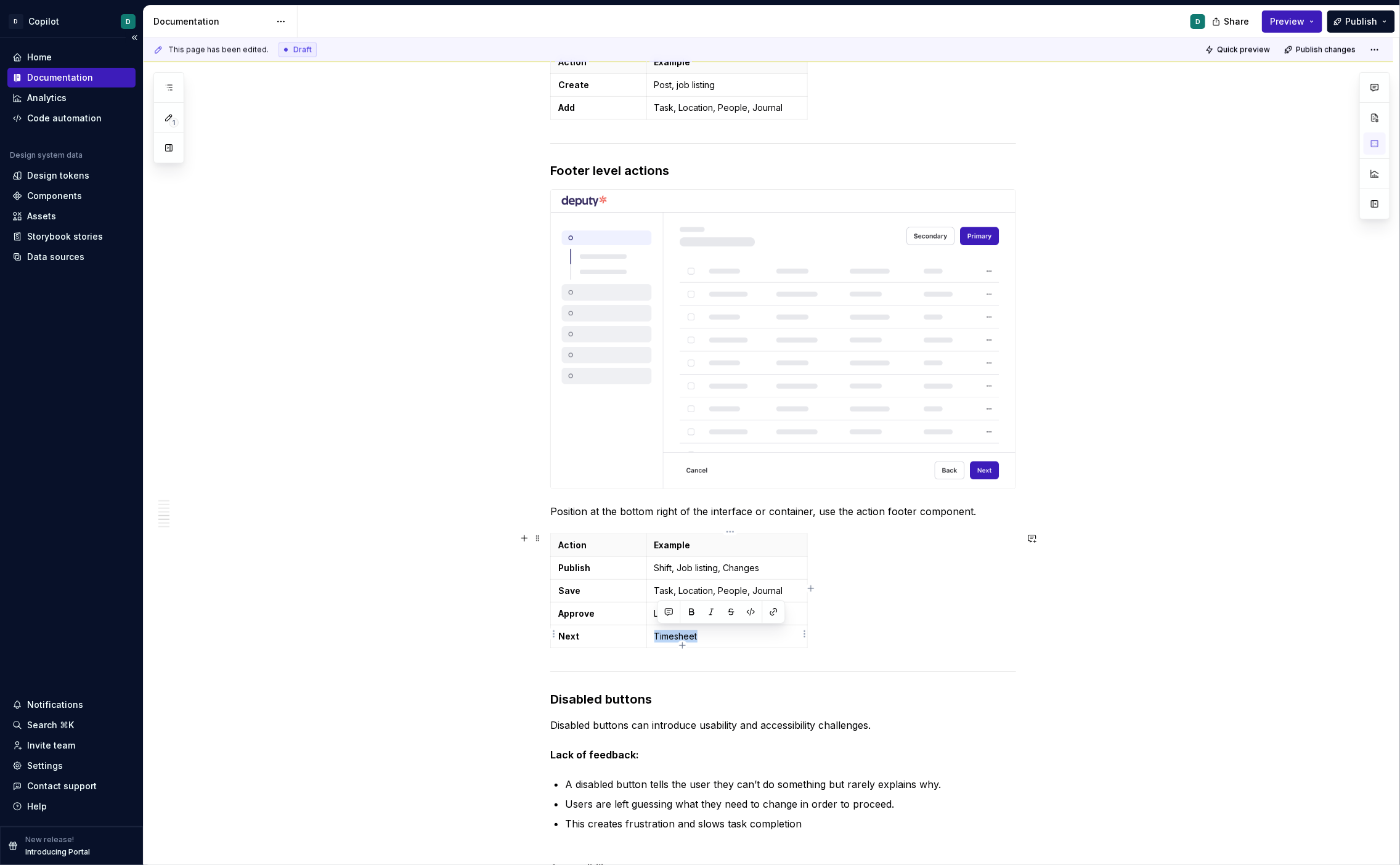
drag, startPoint x: 711, startPoint y: 636, endPoint x: 659, endPoint y: 633, distance: 52.1
click at [659, 633] on p "Timesheet" at bounding box center [727, 636] width 146 height 12
click at [733, 607] on p "Leave request" at bounding box center [727, 613] width 146 height 12
click at [957, 629] on div "Action Example Publish Shift, Job listing, Changes Save Task, Location, People,…" at bounding box center [783, 593] width 466 height 119
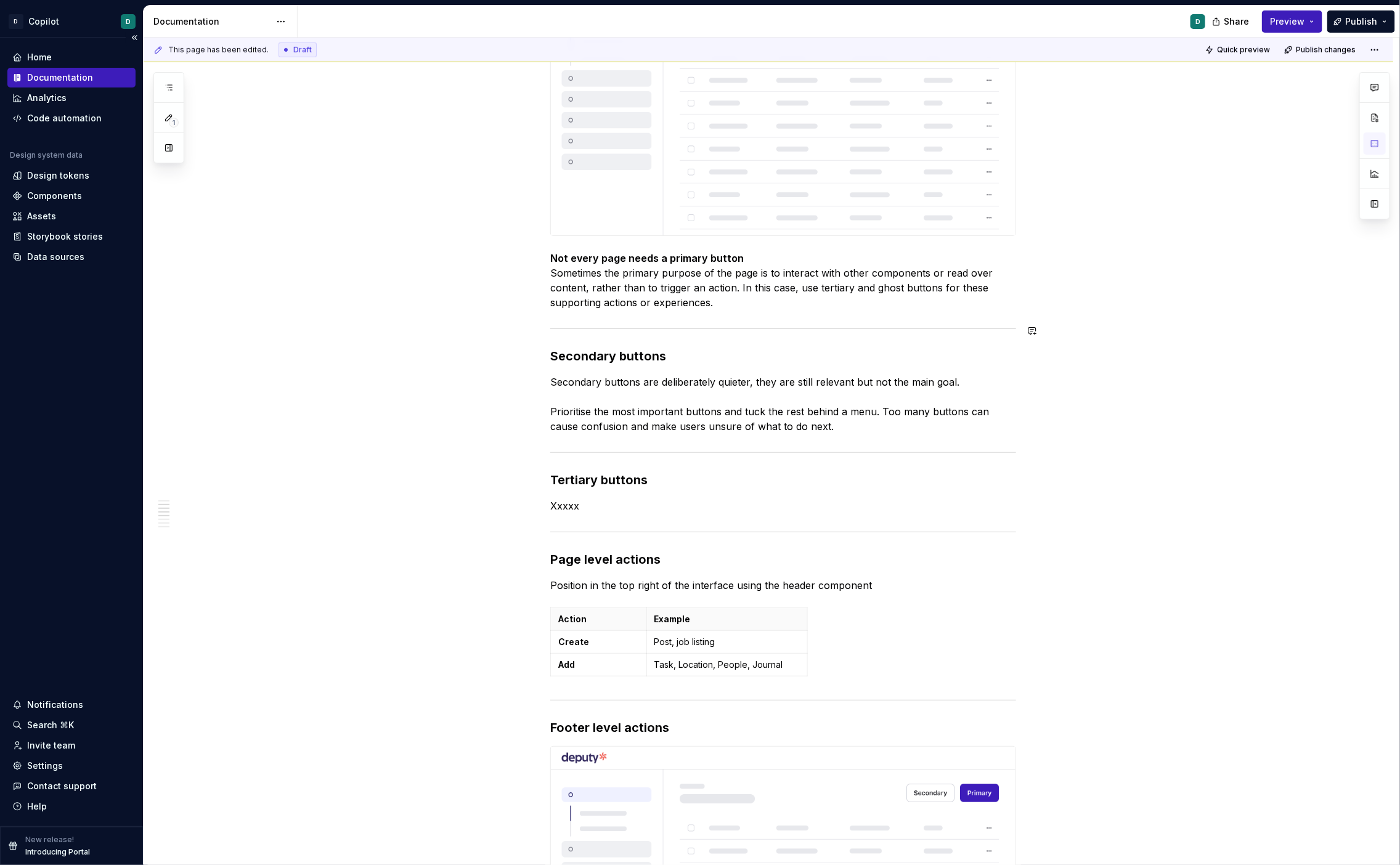
scroll to position [468, 0]
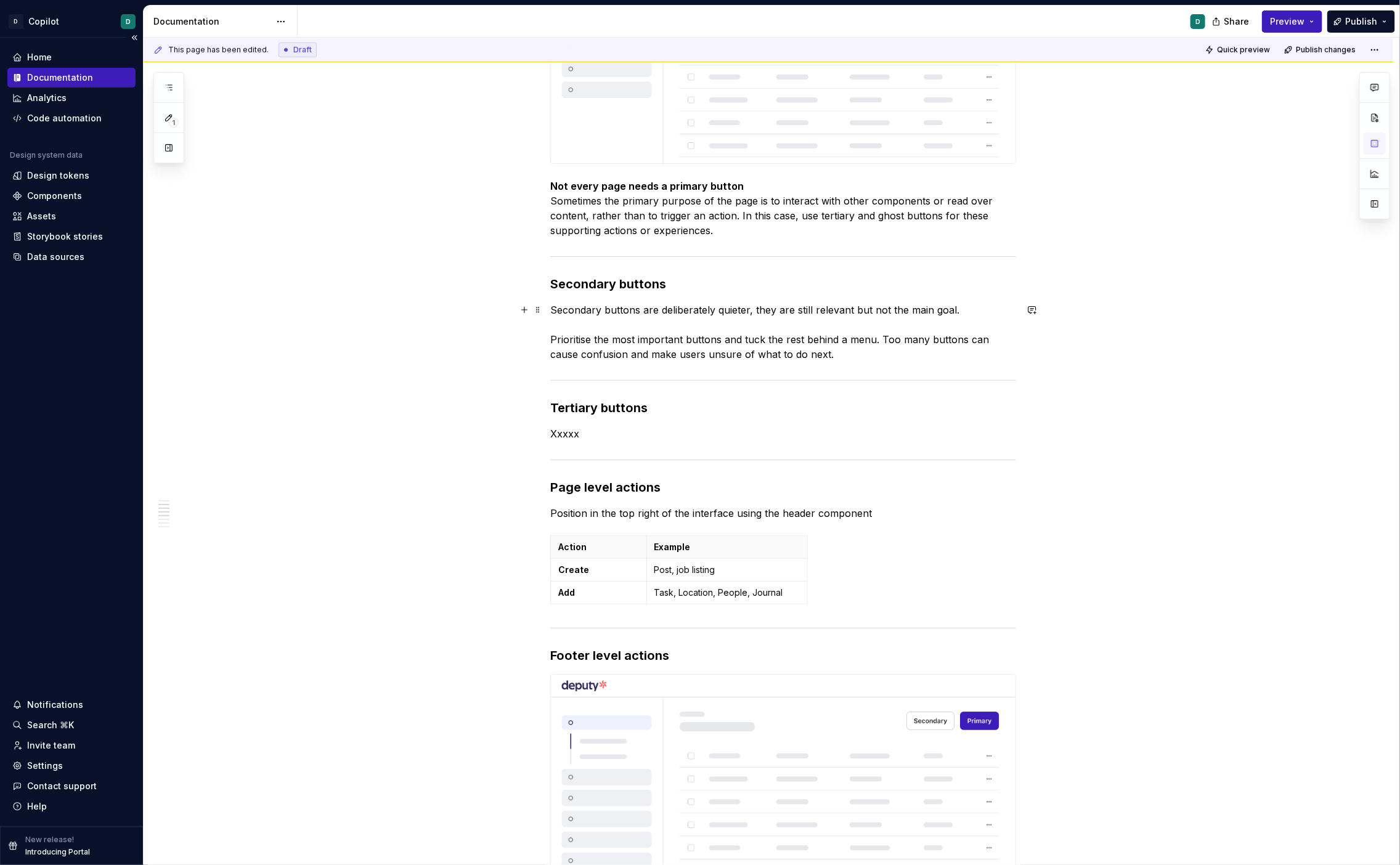
click at [565, 437] on p "Xxxxx" at bounding box center [783, 434] width 466 height 15
click at [758, 242] on div "Primary buttons A primary action button is the main call-to-action in an interf…" at bounding box center [783, 791] width 466 height 2038
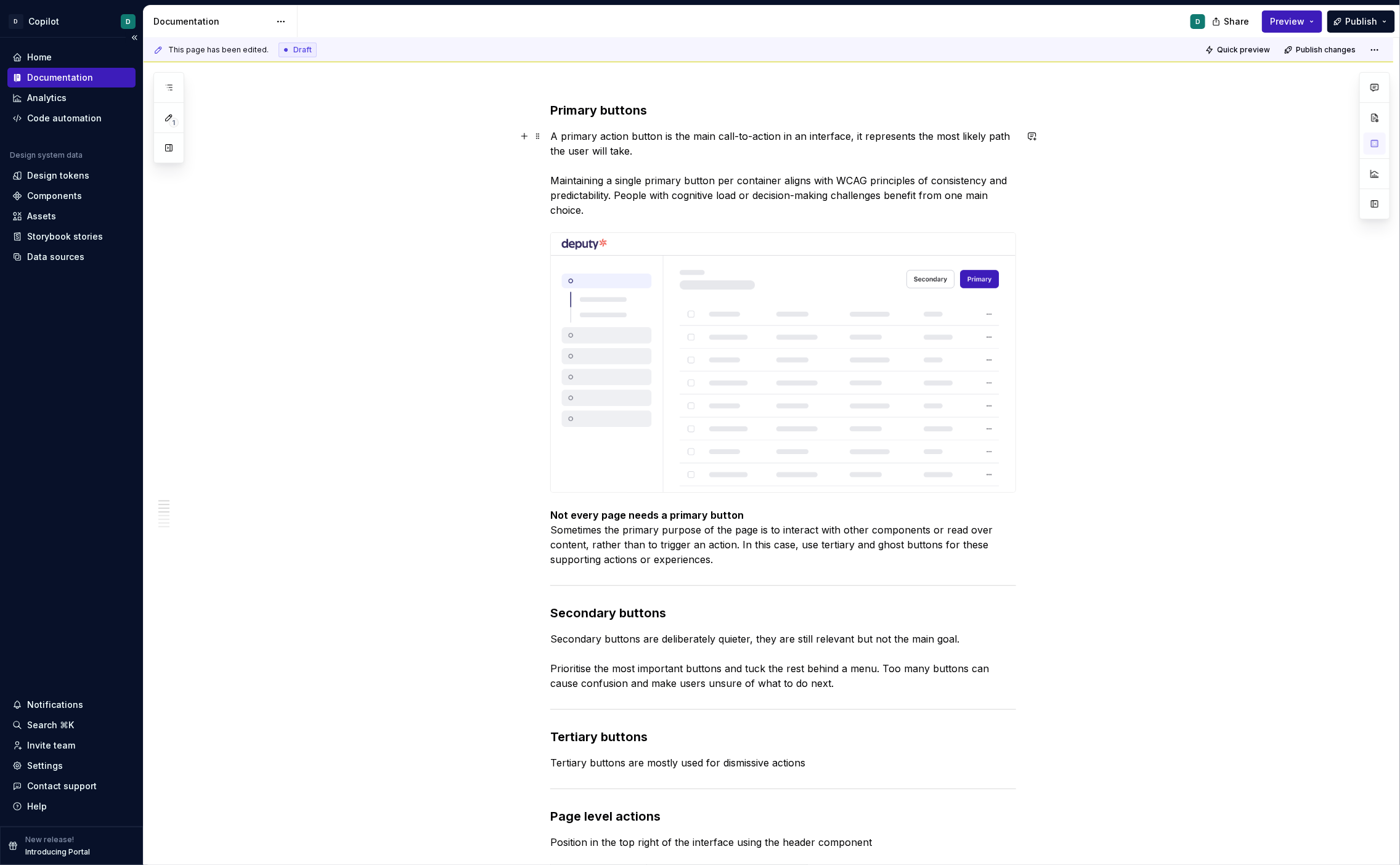
scroll to position [146, 0]
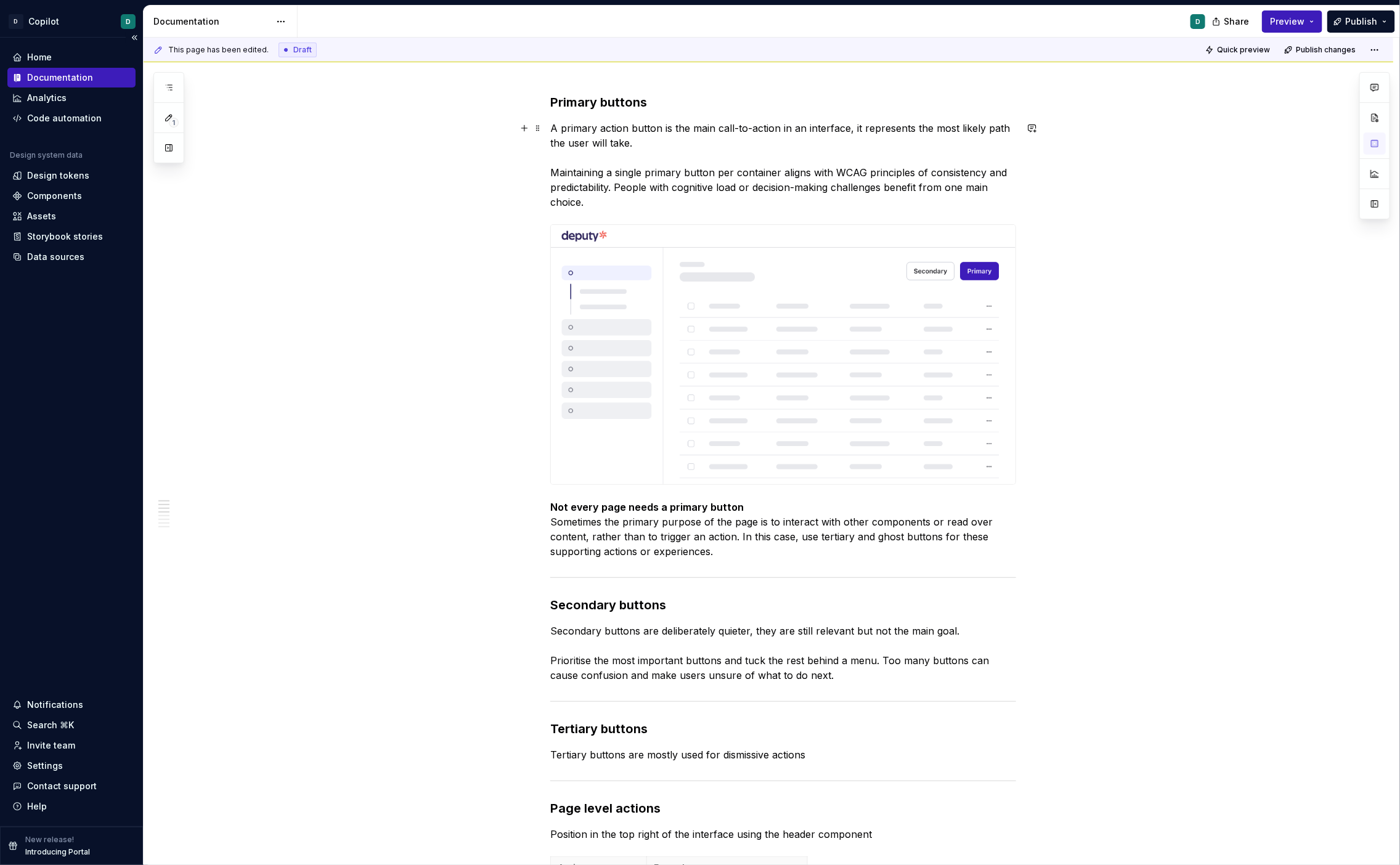
click at [642, 207] on p "A primary action button is the main call-to-action in an interface, it represen…" at bounding box center [783, 165] width 466 height 89
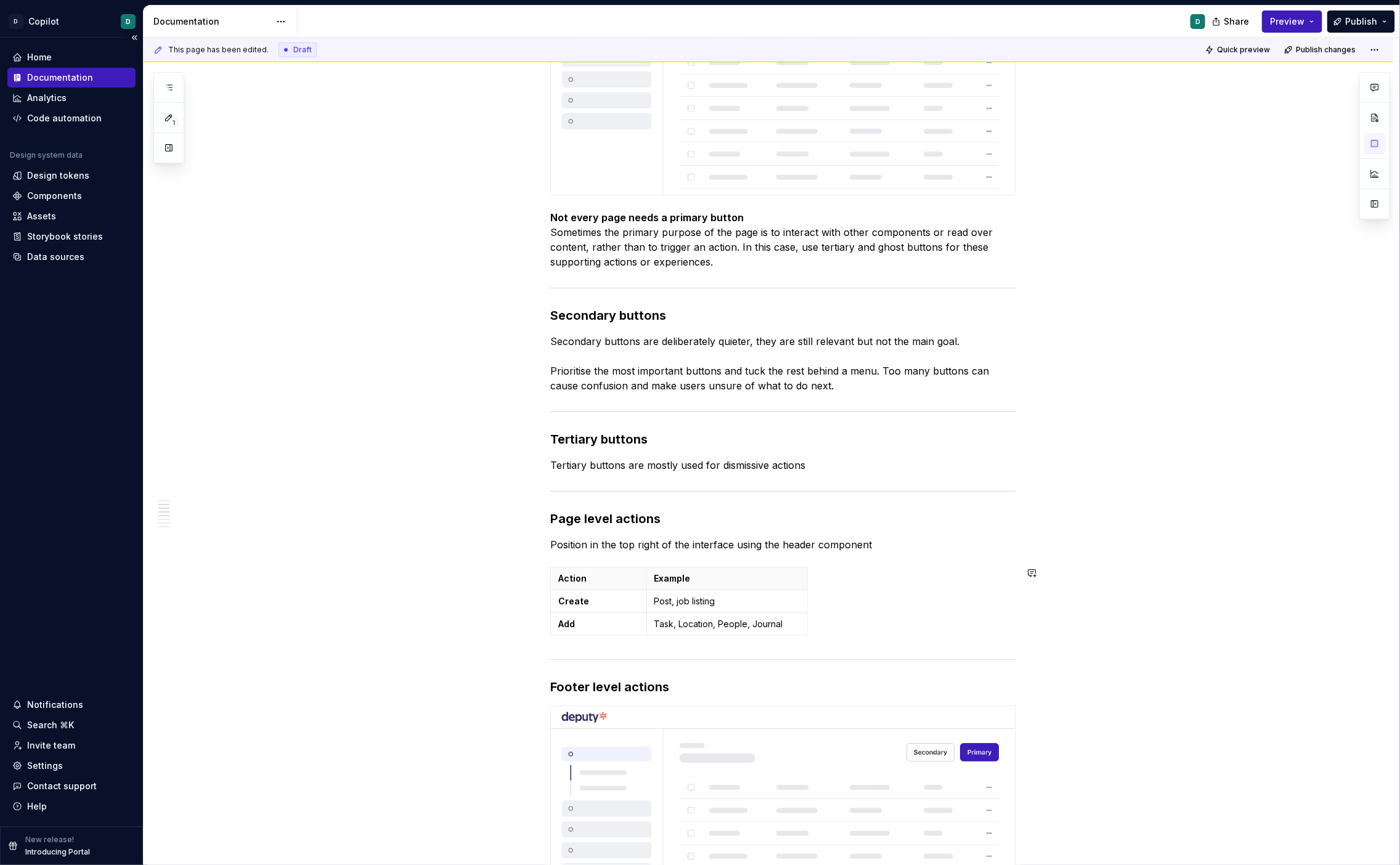
scroll to position [480, 0]
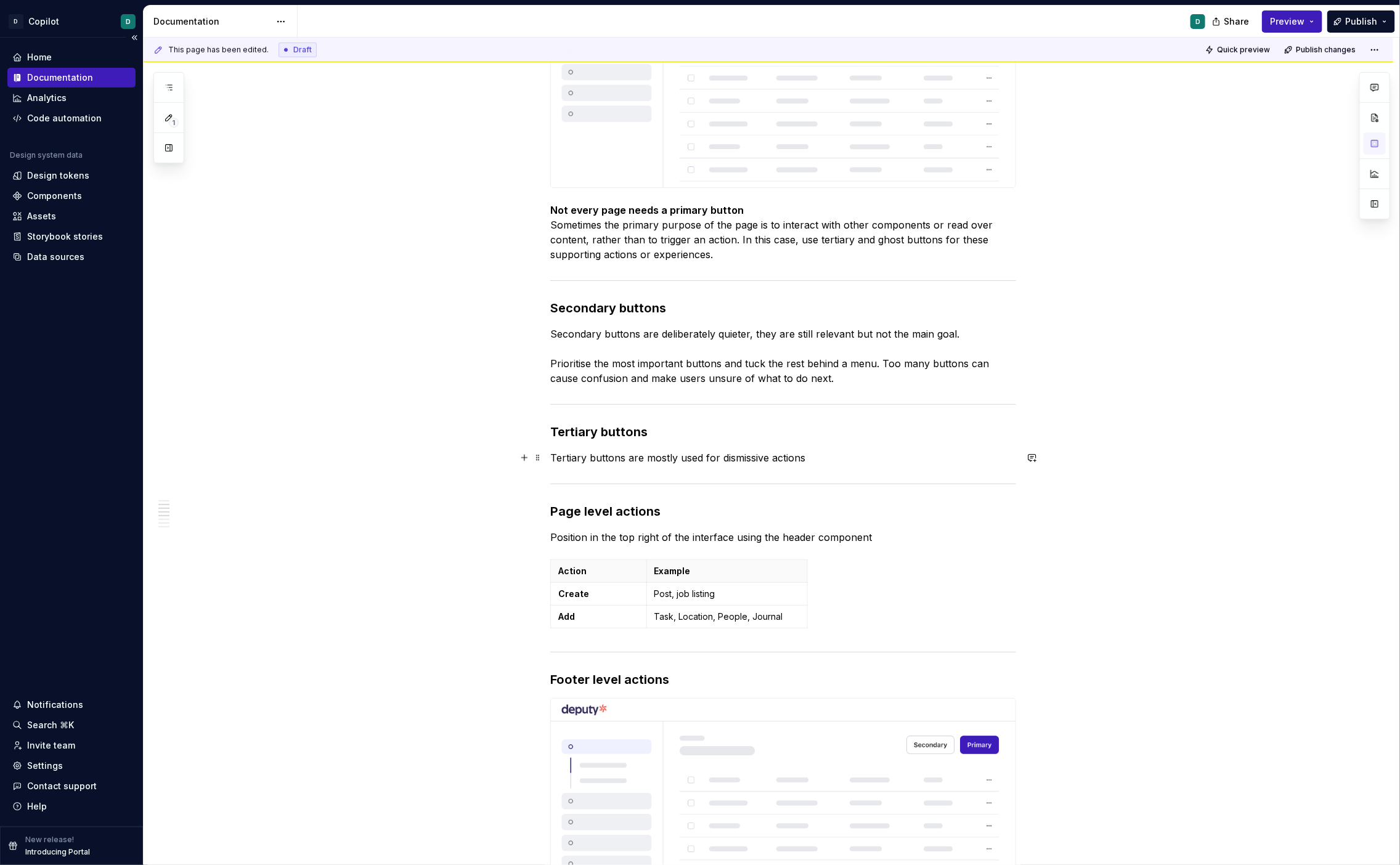
click at [818, 454] on p "Tertiary buttons are mostly used for dismissive actions" at bounding box center [783, 458] width 466 height 15
click at [874, 462] on p "Tertiary buttons are mostly used for dismissive actions that give usesr a way o…" at bounding box center [783, 458] width 466 height 15
click at [963, 459] on p "Tertiary buttons are mostly used for dismissive actions that give users a way o…" at bounding box center [783, 458] width 466 height 15
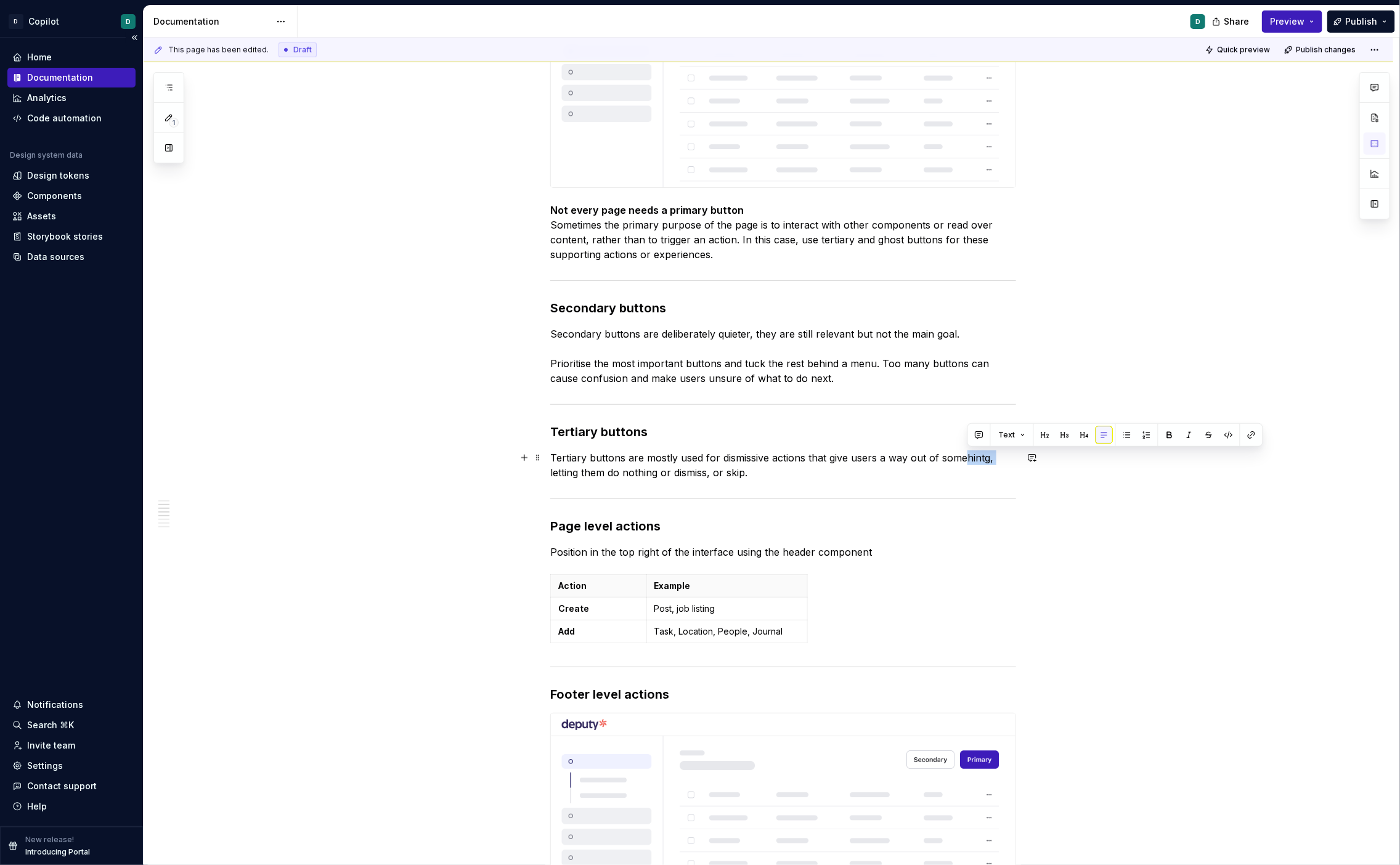
drag, startPoint x: 995, startPoint y: 463, endPoint x: 968, endPoint y: 462, distance: 27.0
click at [968, 462] on p "Tertiary buttons are mostly used for dismissive actions that give users a way o…" at bounding box center [783, 466] width 466 height 30
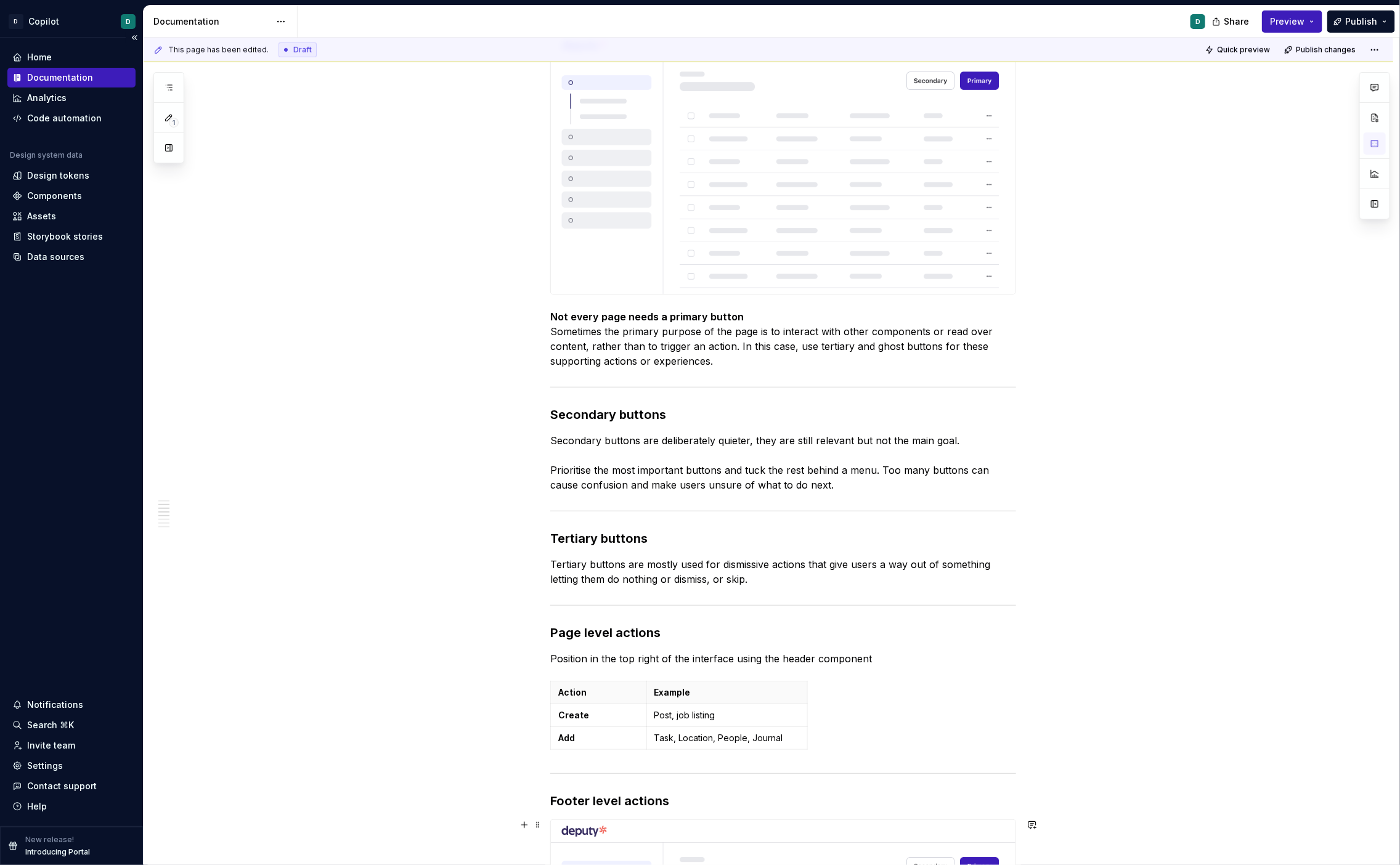
scroll to position [331, 0]
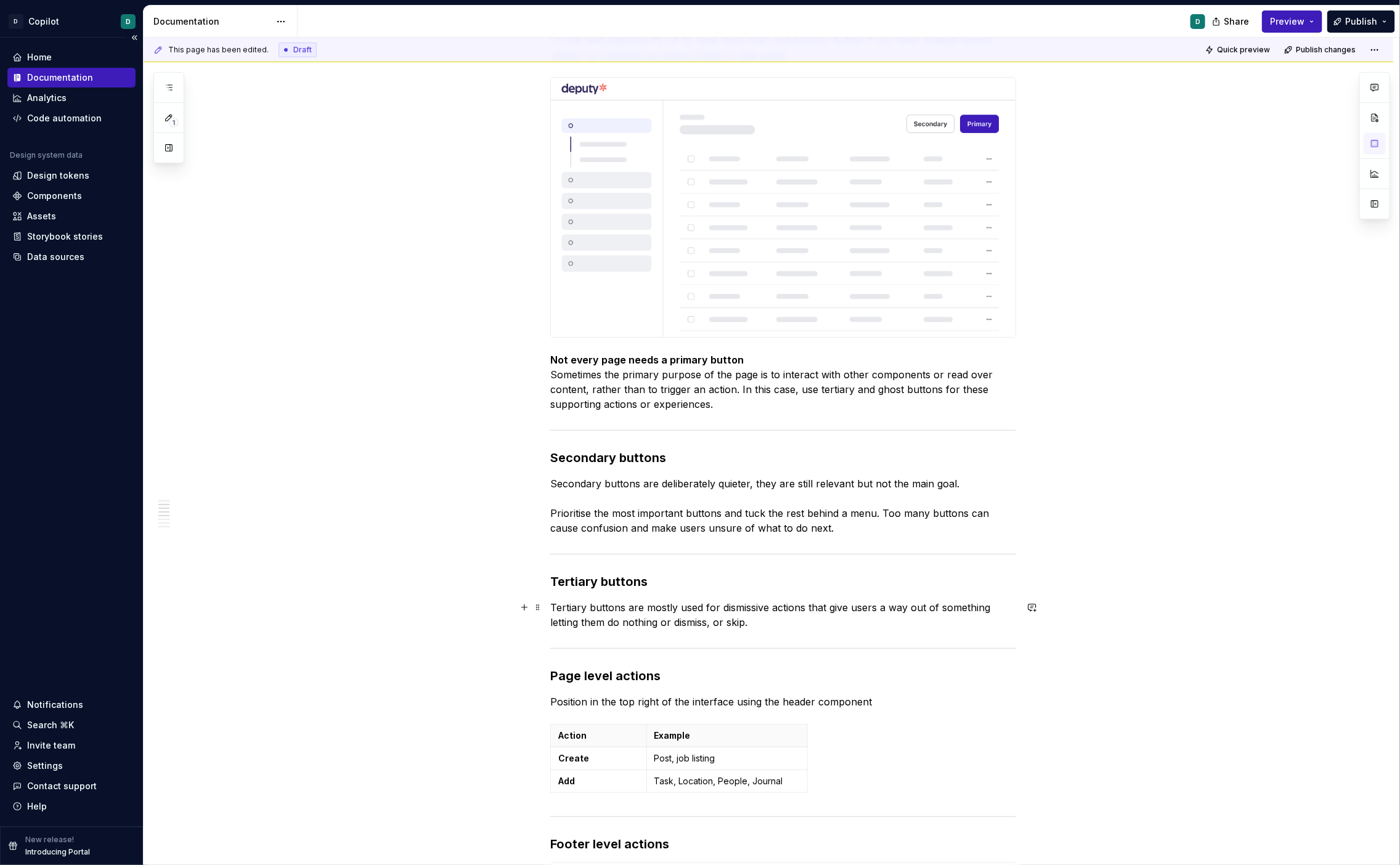
click at [768, 625] on p "Tertiary buttons are mostly used for dismissive actions that give users a way o…" at bounding box center [783, 615] width 466 height 30
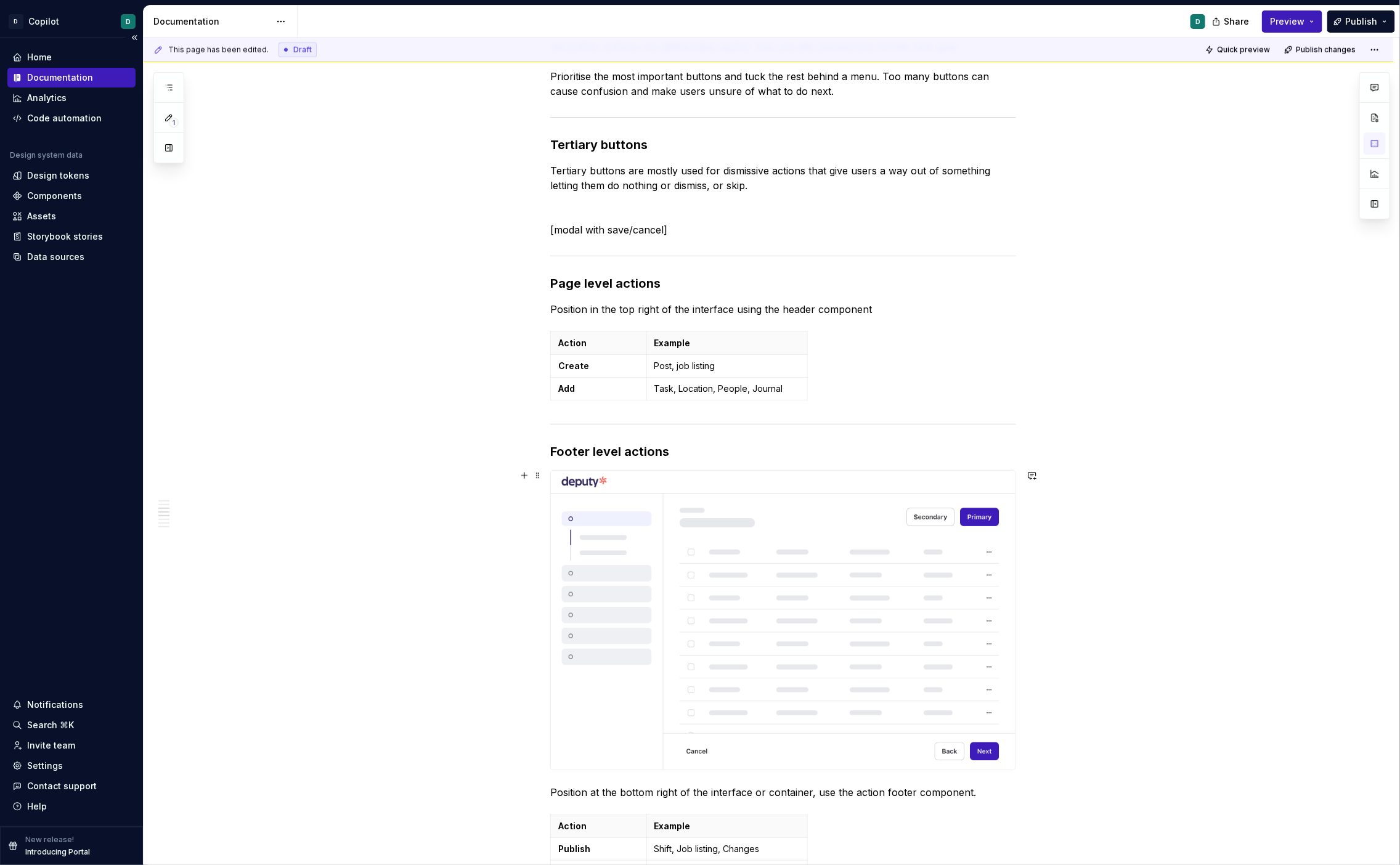
scroll to position [762, 0]
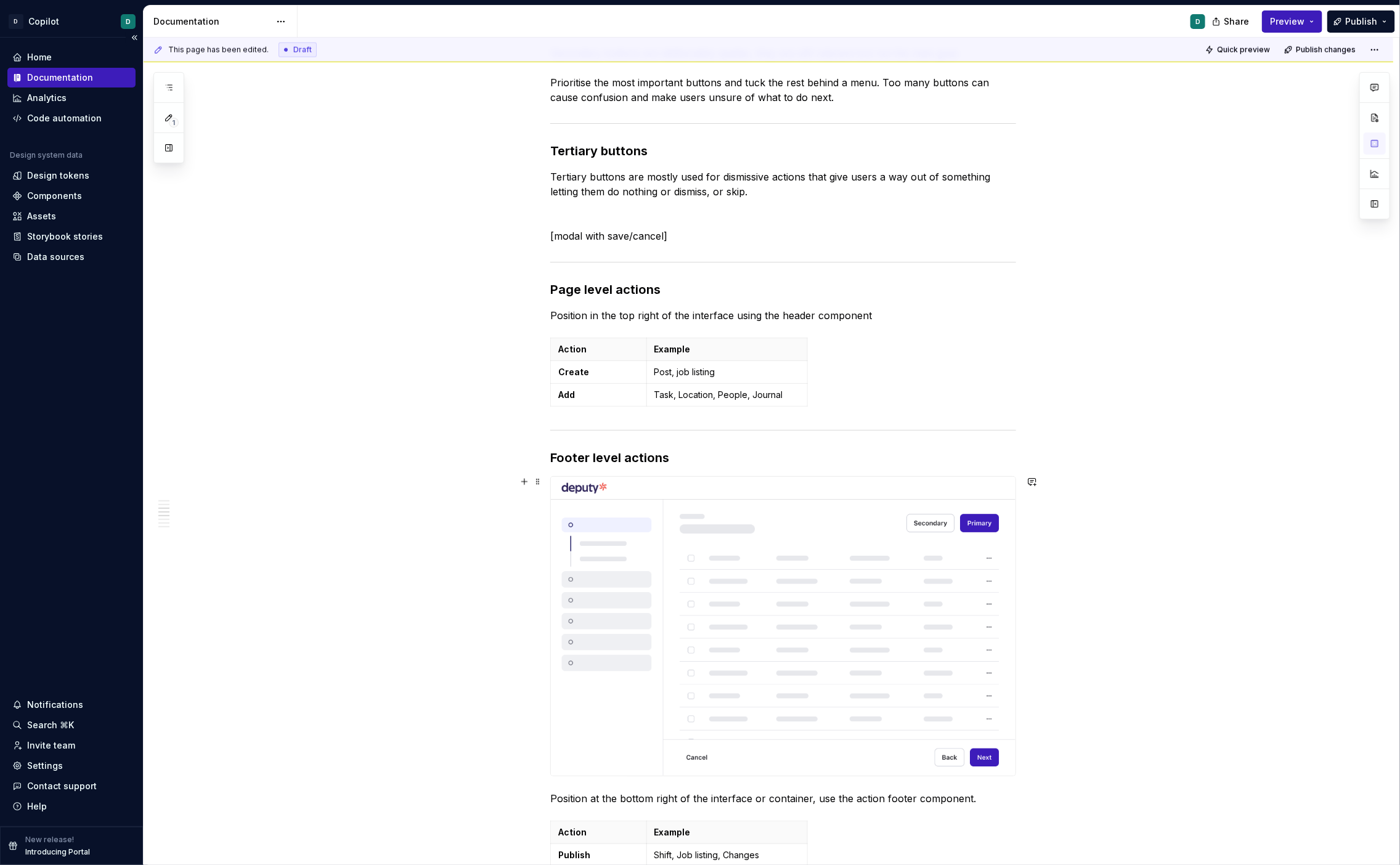
type textarea "*"
